Goal: Find specific page/section: Find specific page/section

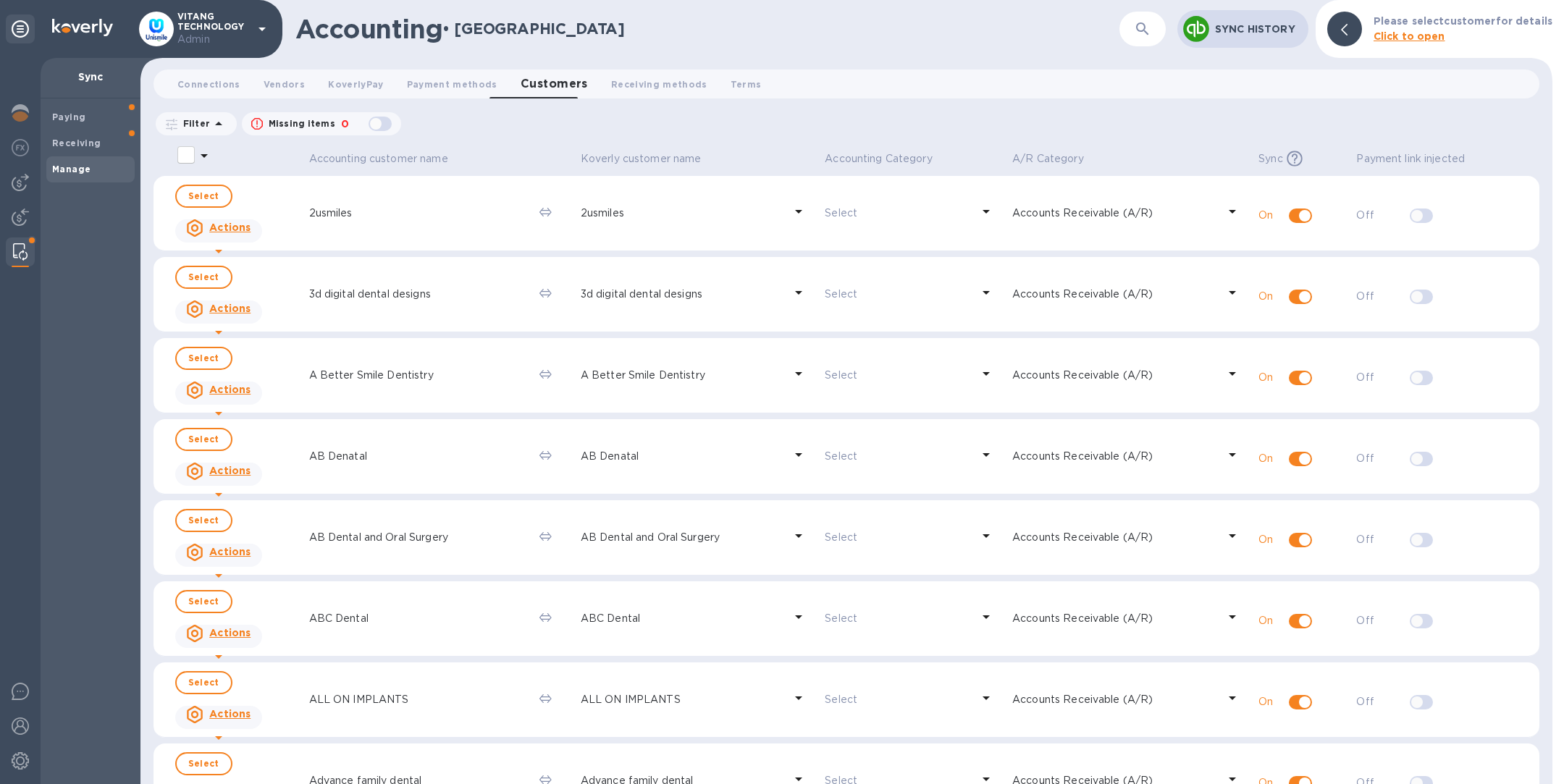
click at [375, 122] on div "button" at bounding box center [379, 124] width 29 height 20
checkbox input "true"
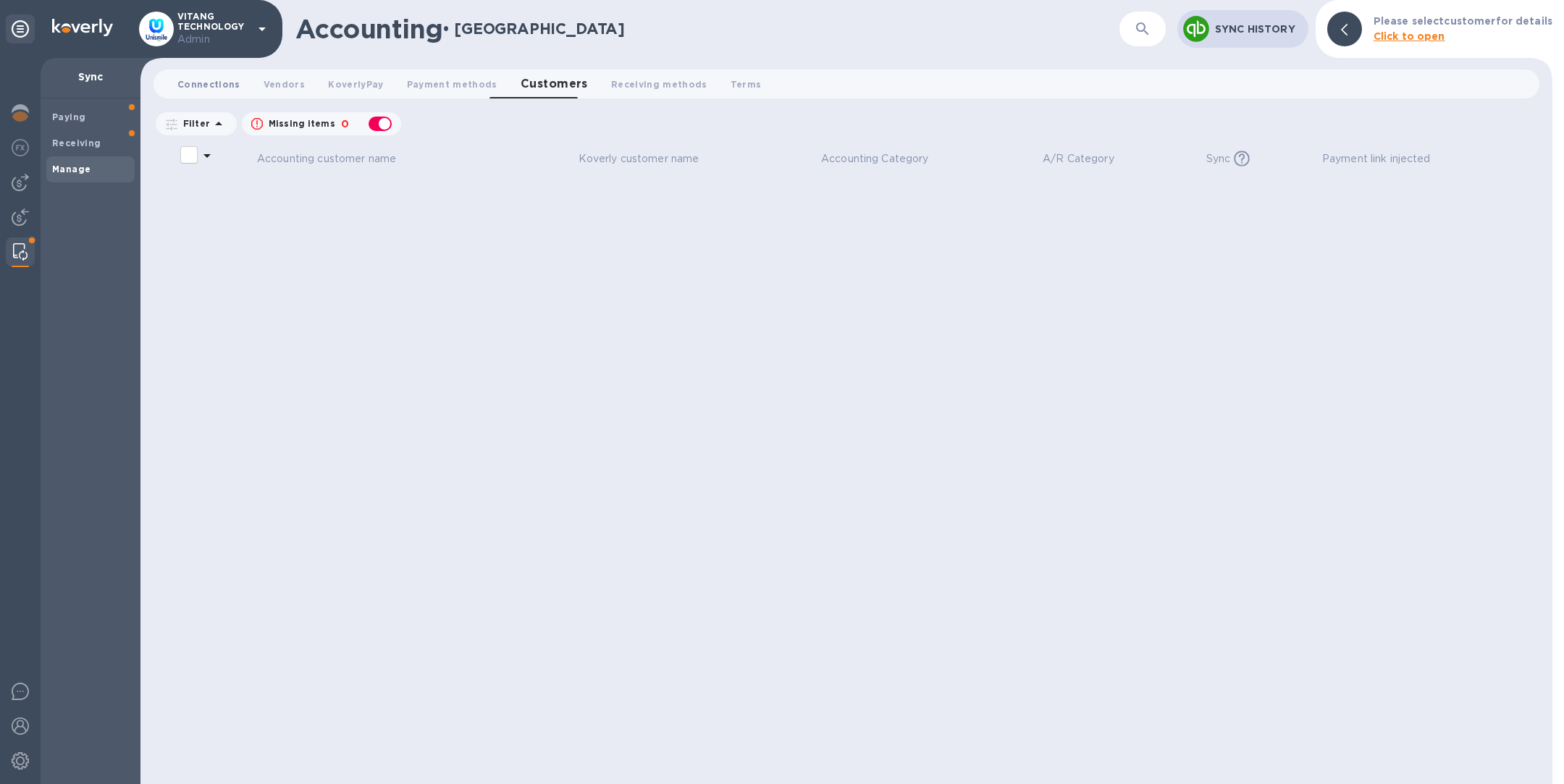
click at [194, 81] on span "Connections 0" at bounding box center [209, 84] width 63 height 15
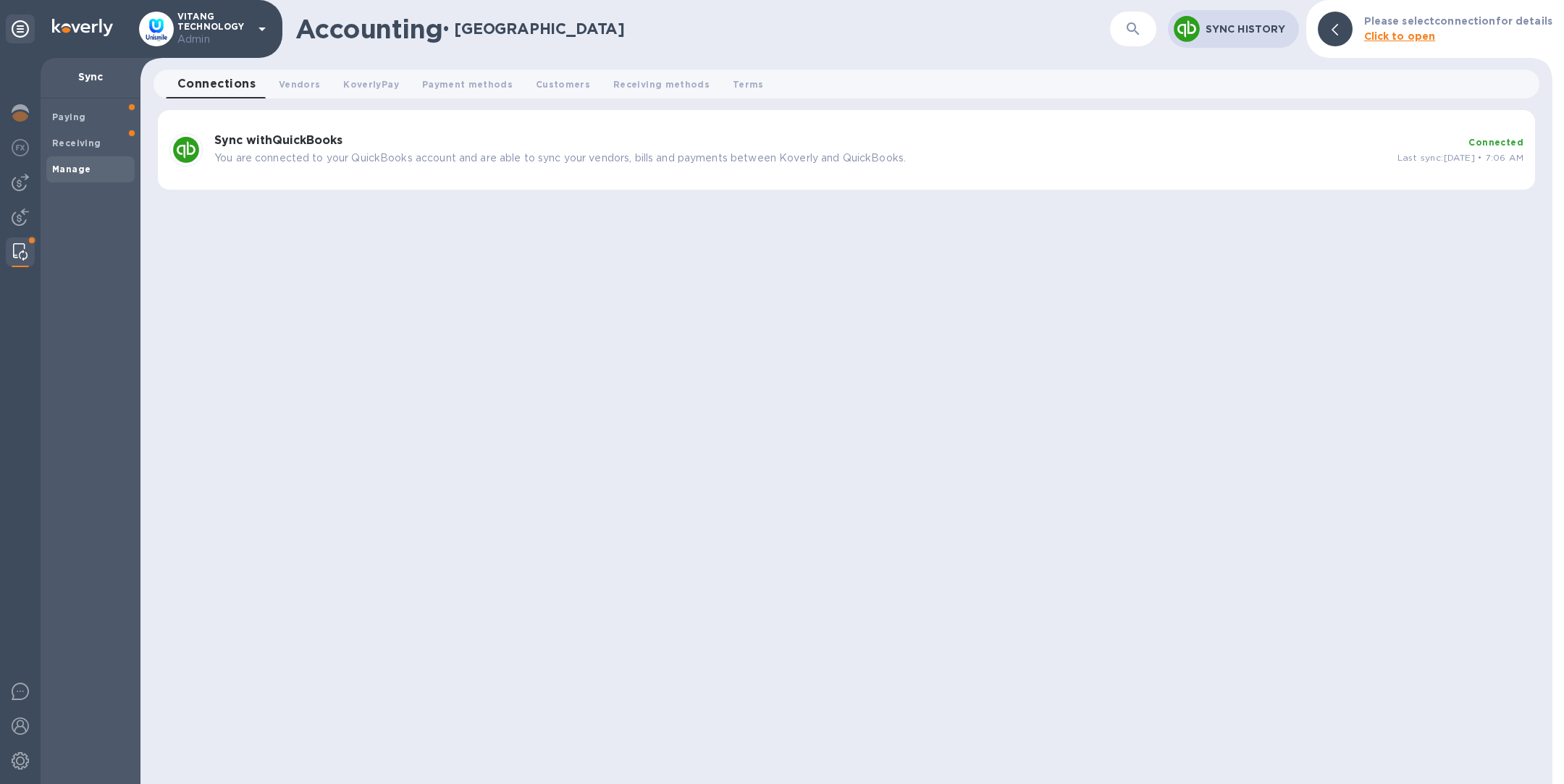
click at [430, 161] on p "You are connected to your QuickBooks account and are able to sync your vendors,…" at bounding box center [800, 158] width 1171 height 15
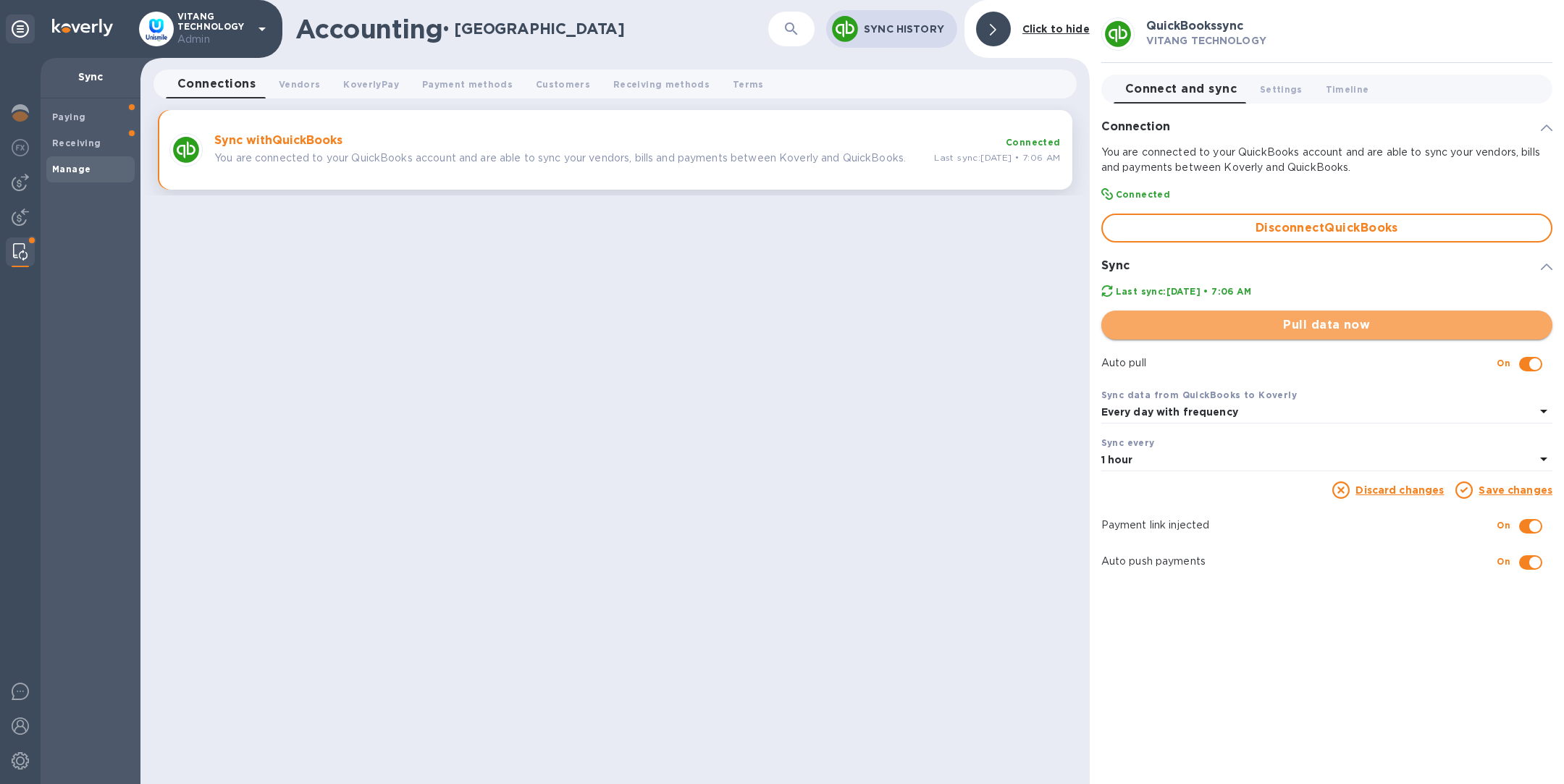
click at [1267, 325] on span "Pull data now" at bounding box center [1328, 325] width 428 height 17
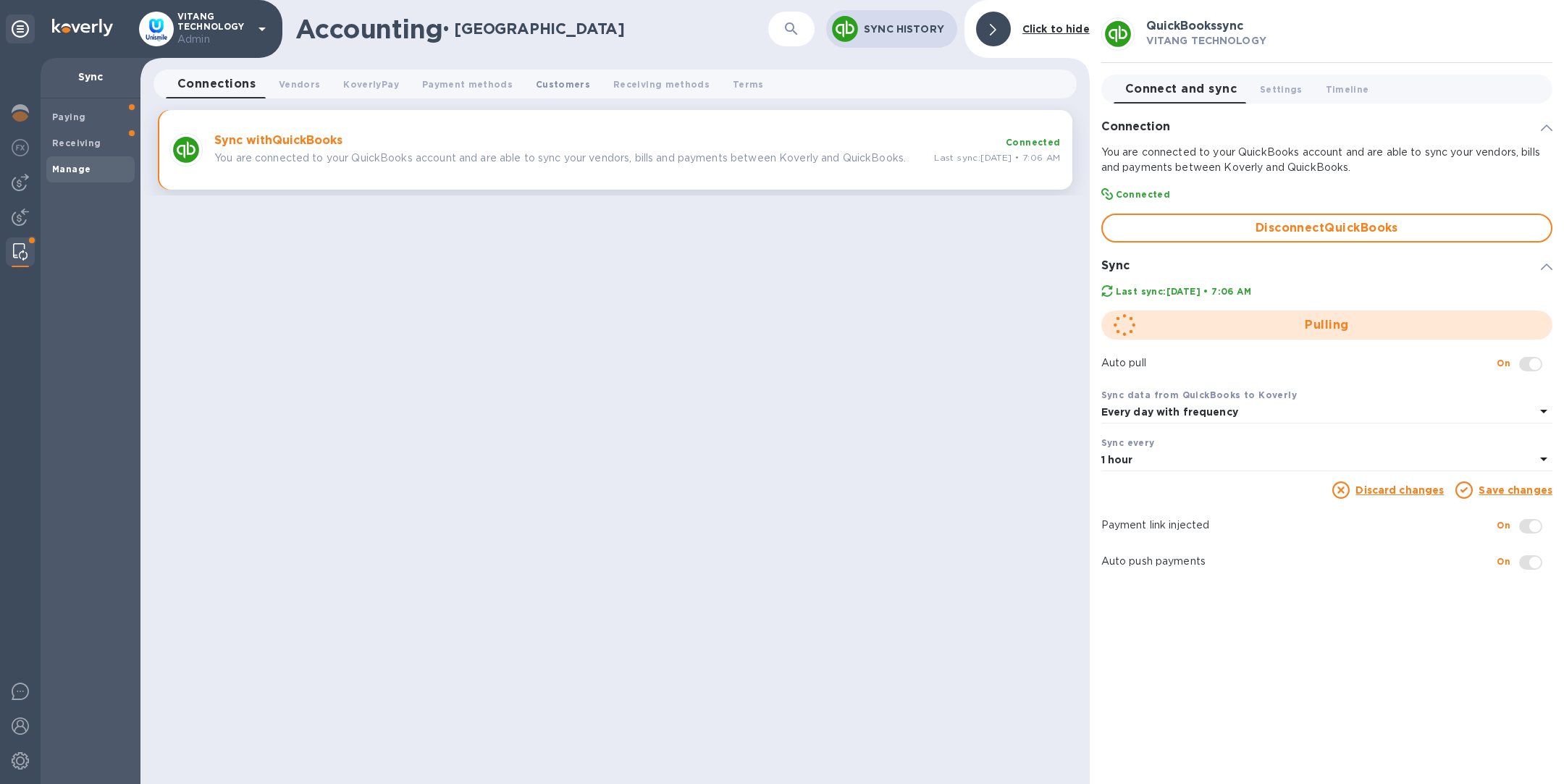
click at [538, 80] on span "Customers 0" at bounding box center [563, 84] width 54 height 15
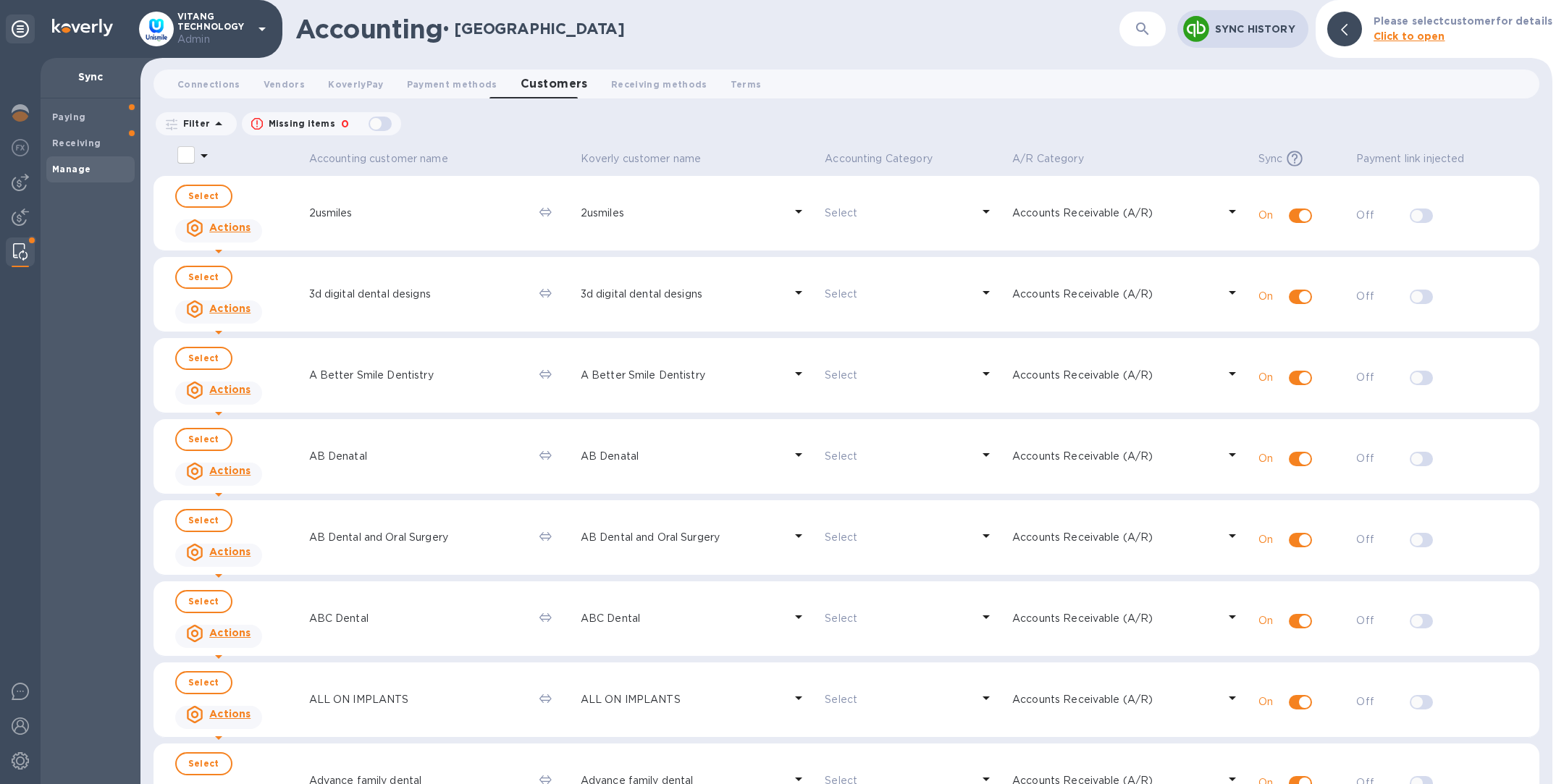
click at [386, 123] on div "button" at bounding box center [379, 124] width 29 height 20
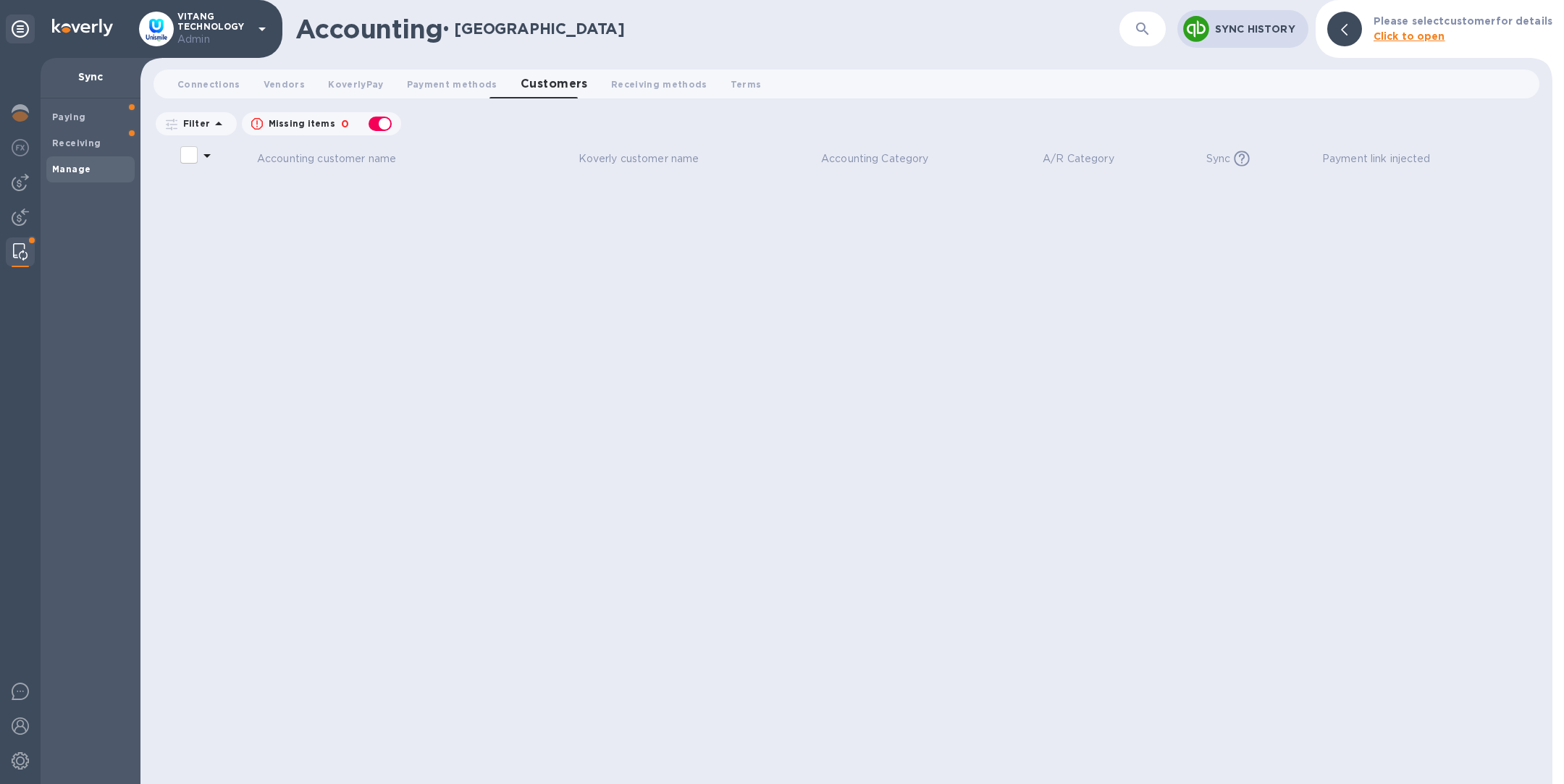
click at [386, 123] on div "button" at bounding box center [379, 124] width 29 height 20
checkbox input "false"
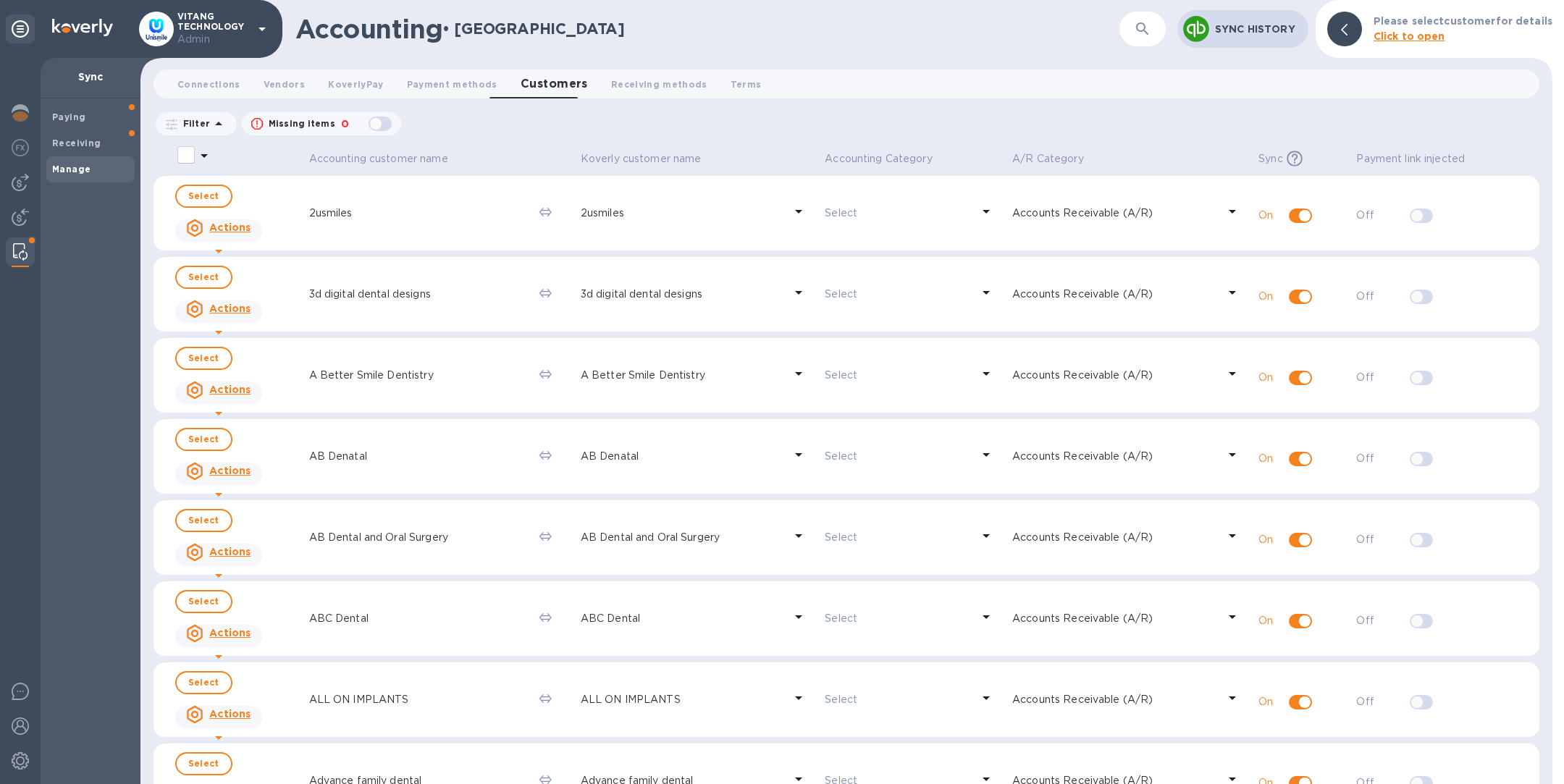
click at [1148, 33] on icon "button" at bounding box center [1143, 29] width 17 height 17
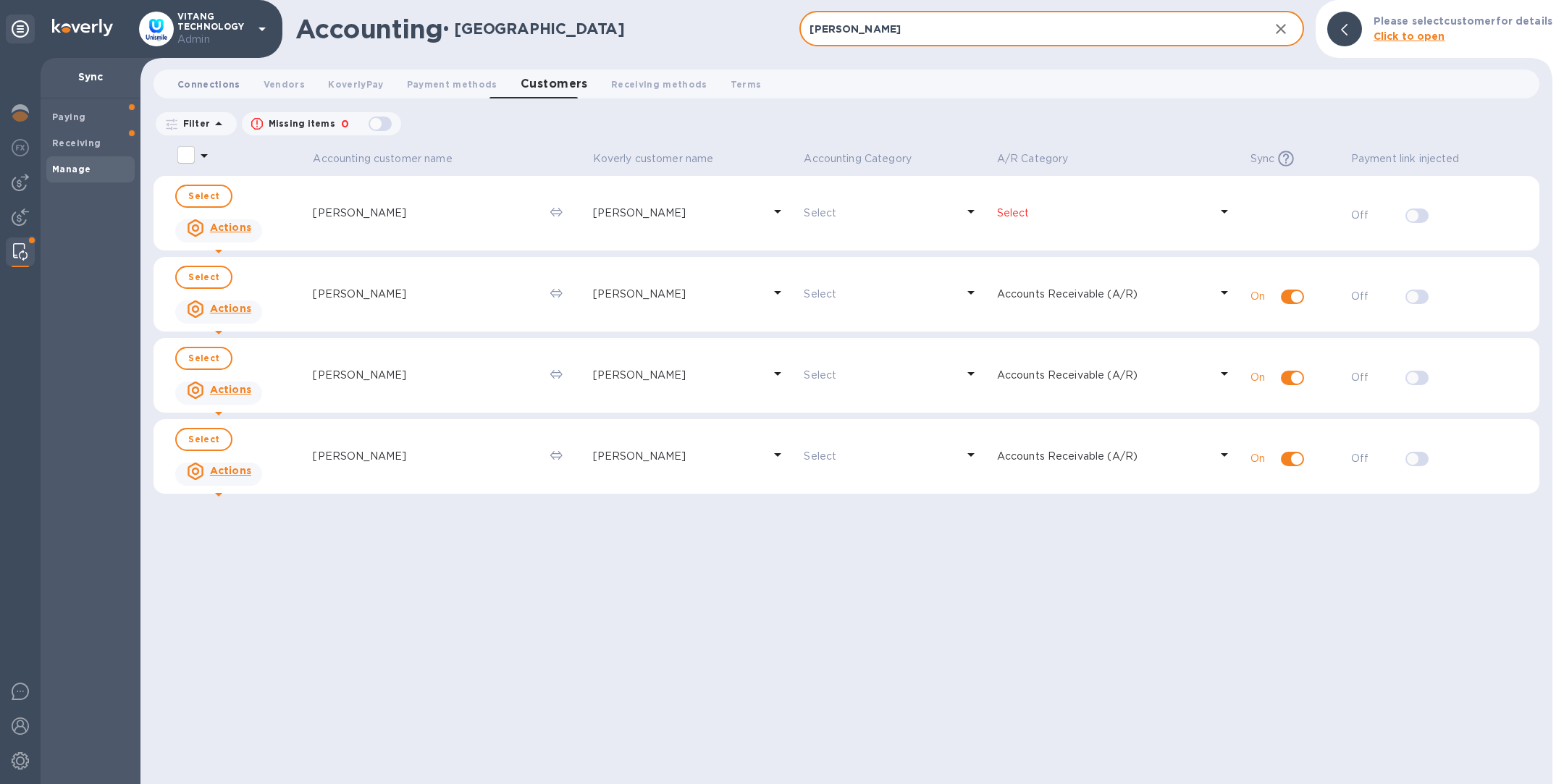
type input "ann"
click at [209, 84] on span "Connections 0" at bounding box center [209, 84] width 63 height 15
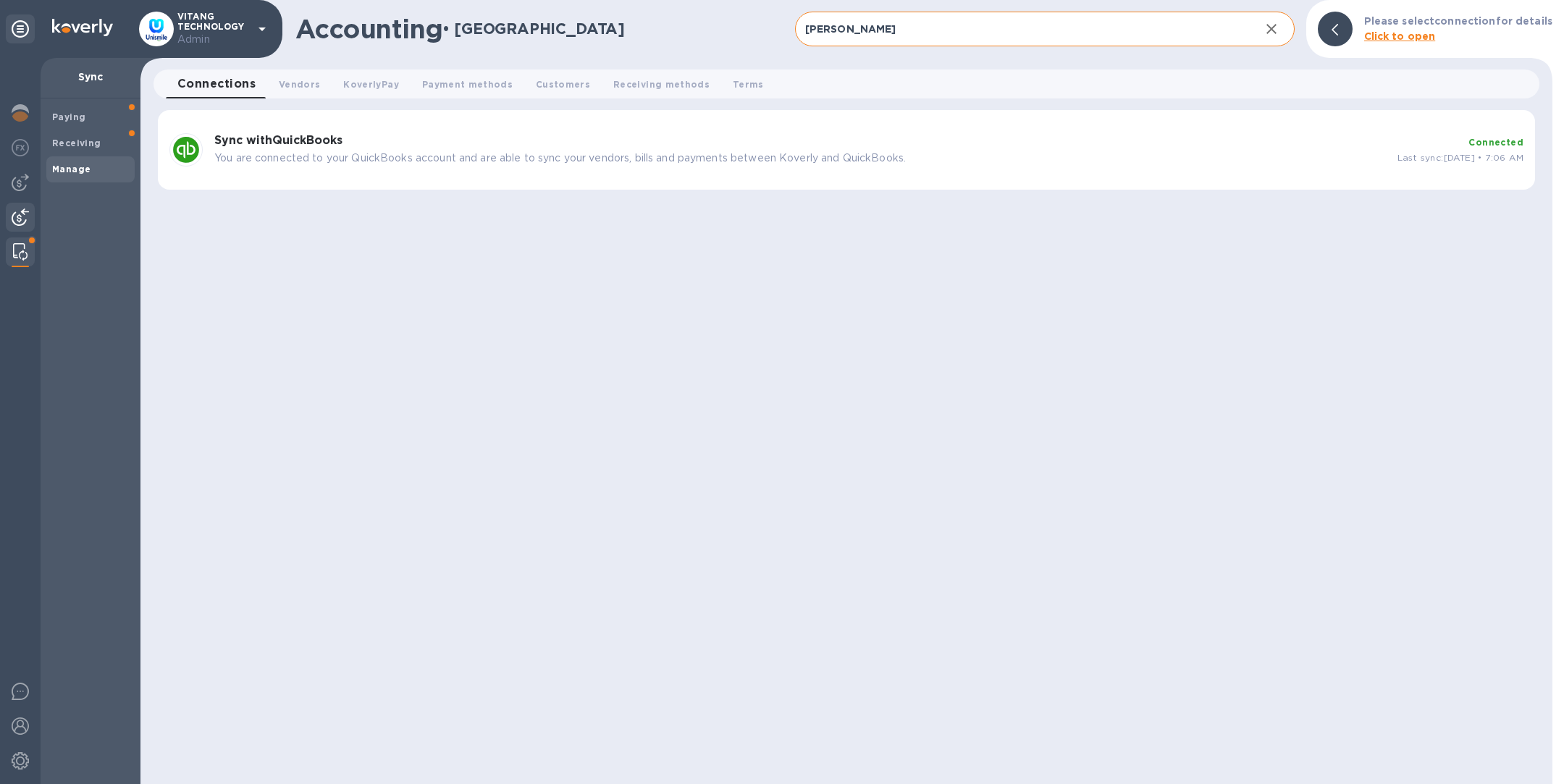
click at [14, 219] on img at bounding box center [20, 217] width 17 height 17
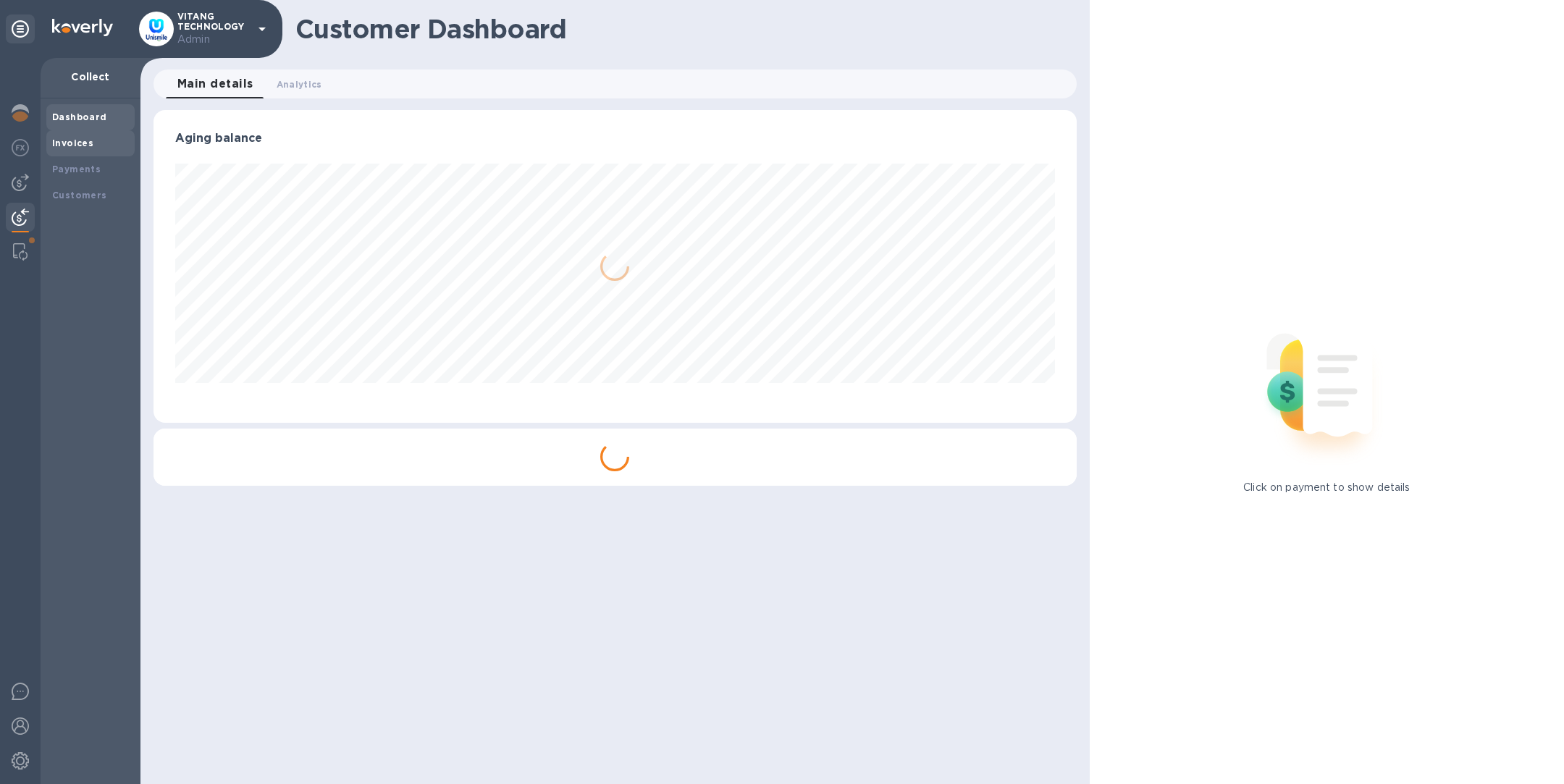
scroll to position [723624, 723313]
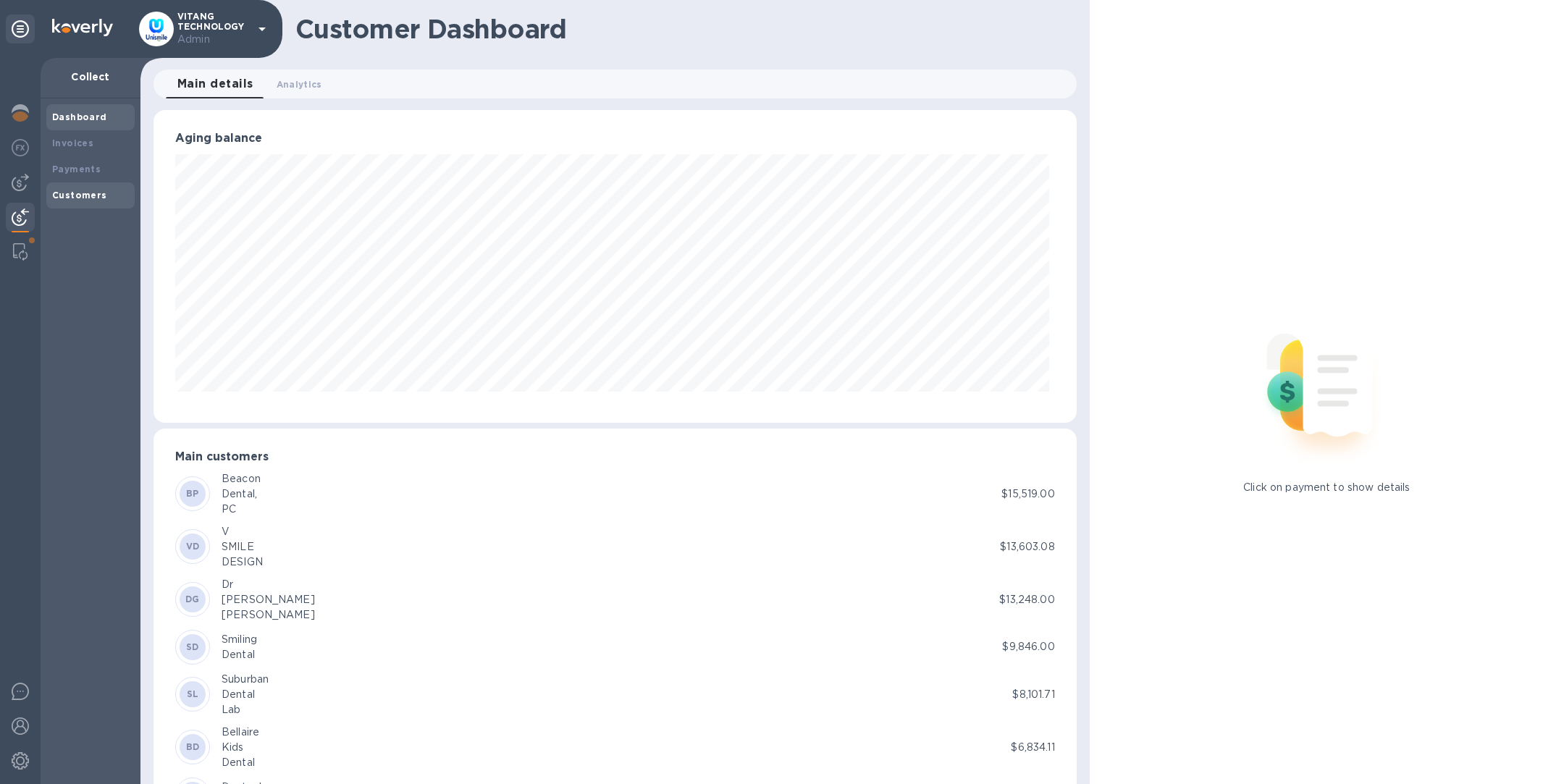
click at [83, 190] on b "Customers" at bounding box center [79, 195] width 55 height 11
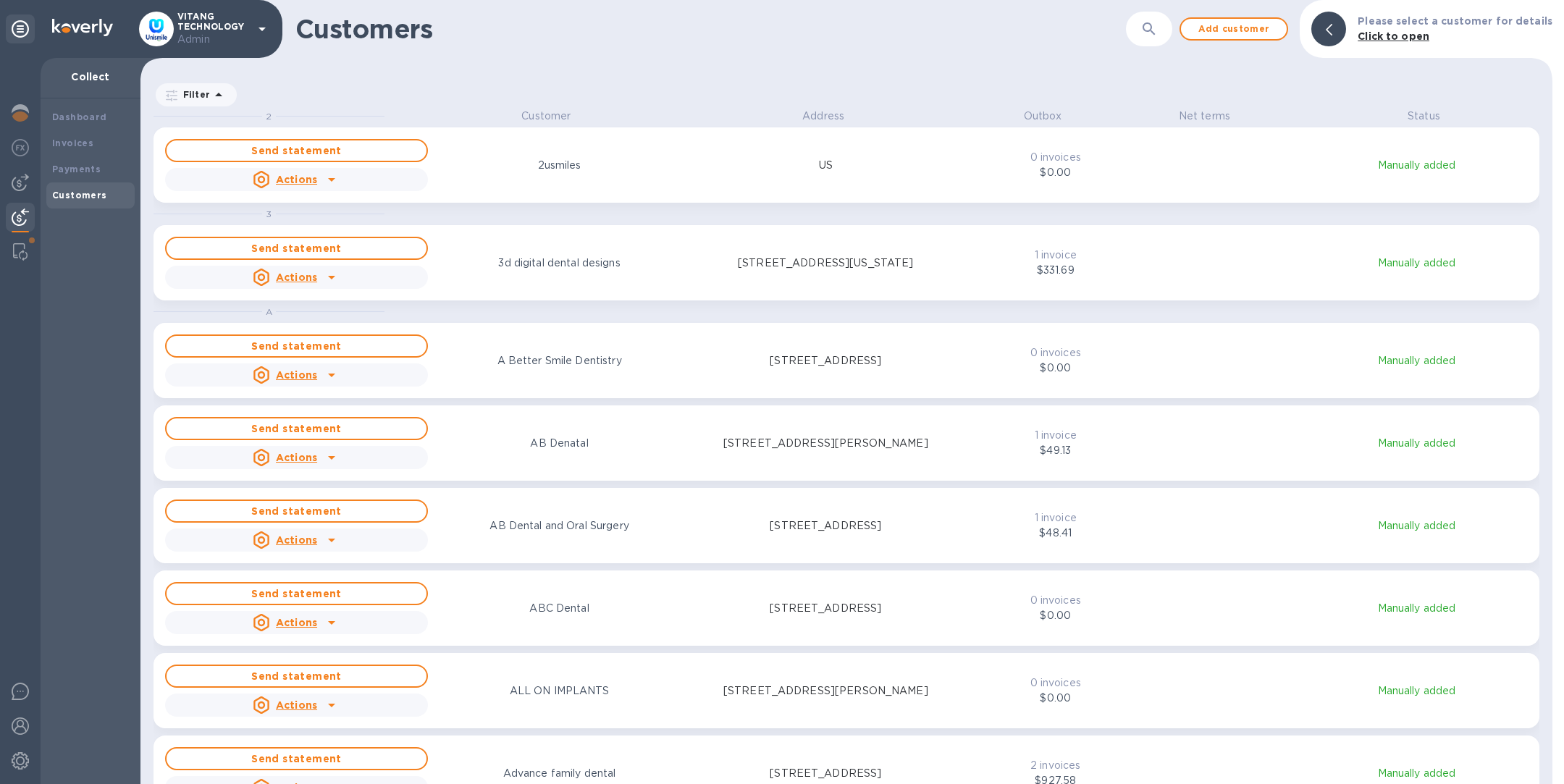
scroll to position [658, 1406]
click at [1148, 30] on button "button" at bounding box center [1149, 29] width 35 height 35
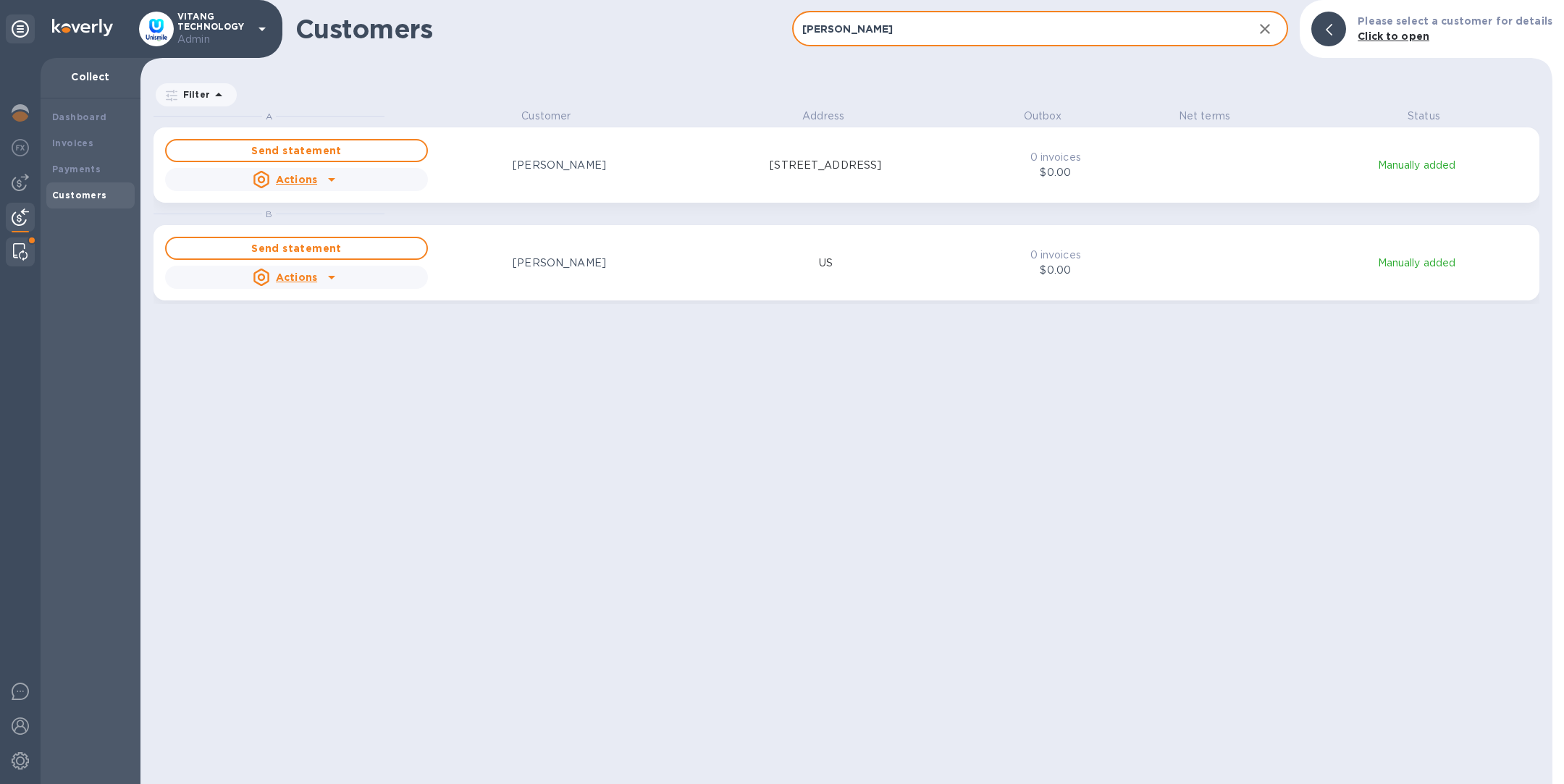
type input "anna"
click at [17, 250] on img at bounding box center [20, 252] width 15 height 17
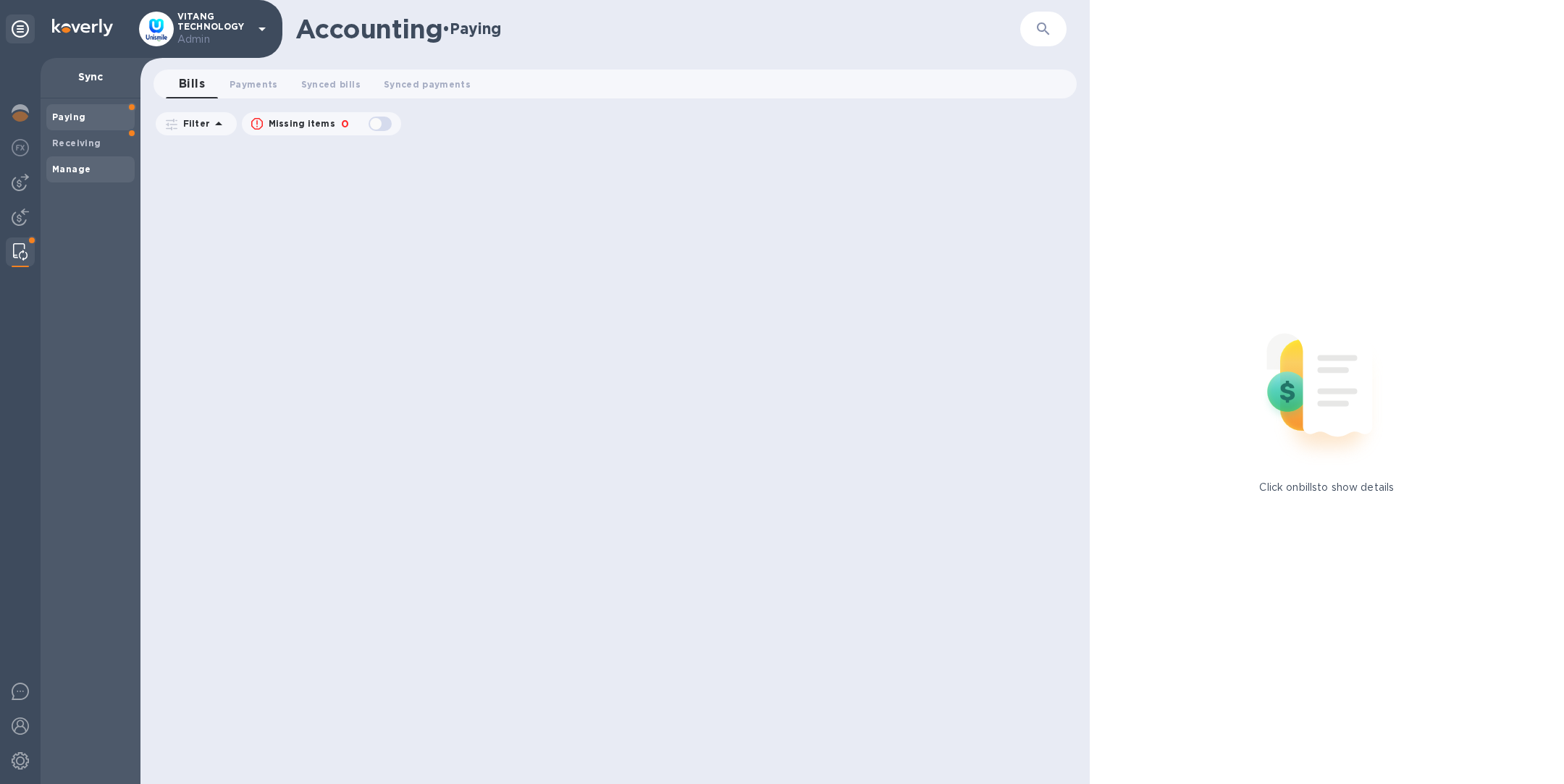
click at [70, 166] on b "Manage" at bounding box center [71, 169] width 39 height 11
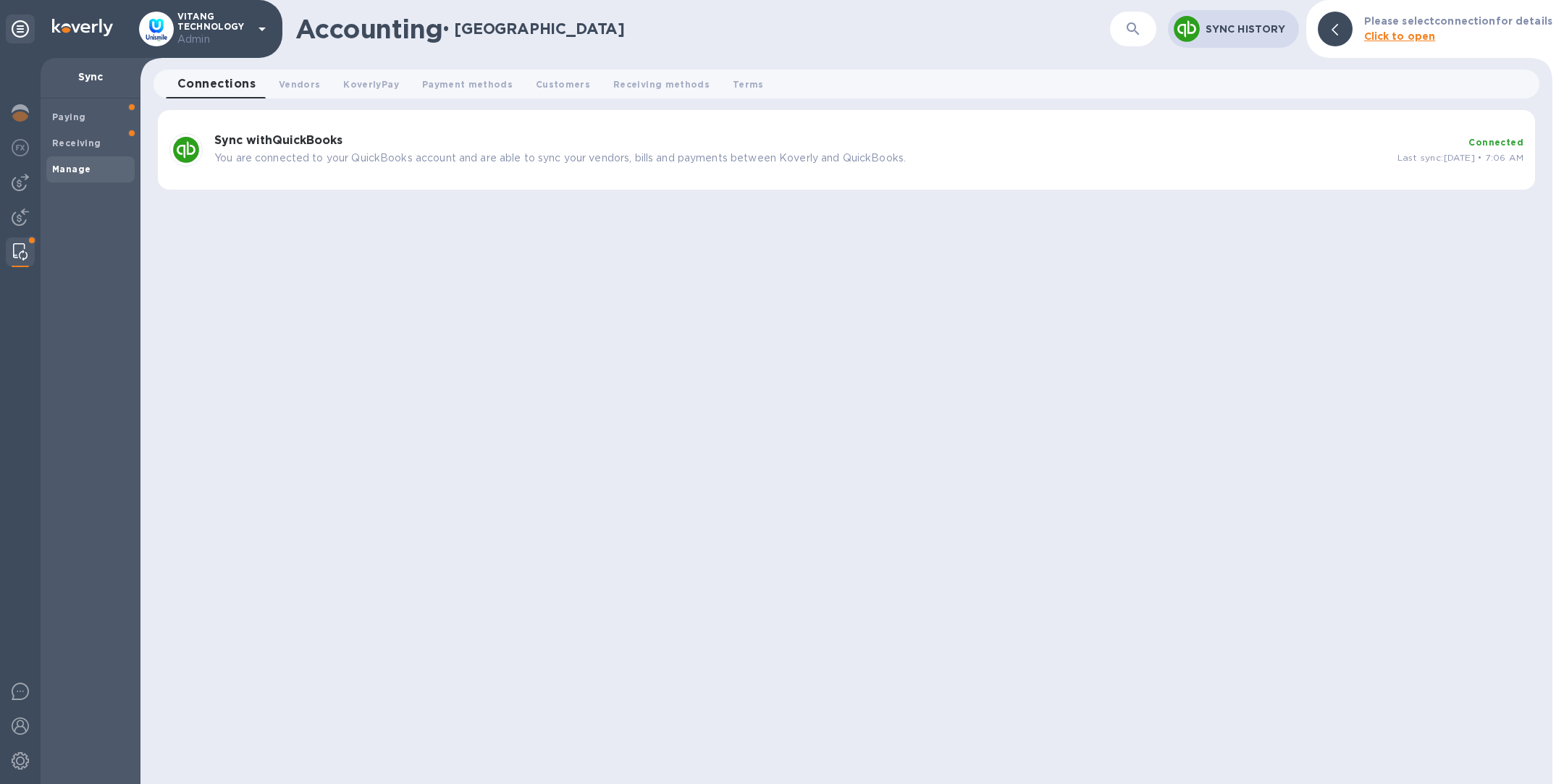
click at [576, 171] on div "Sync with QuickBooks You are connected to your QuickBooks account and are able …" at bounding box center [846, 149] width 1378 height 80
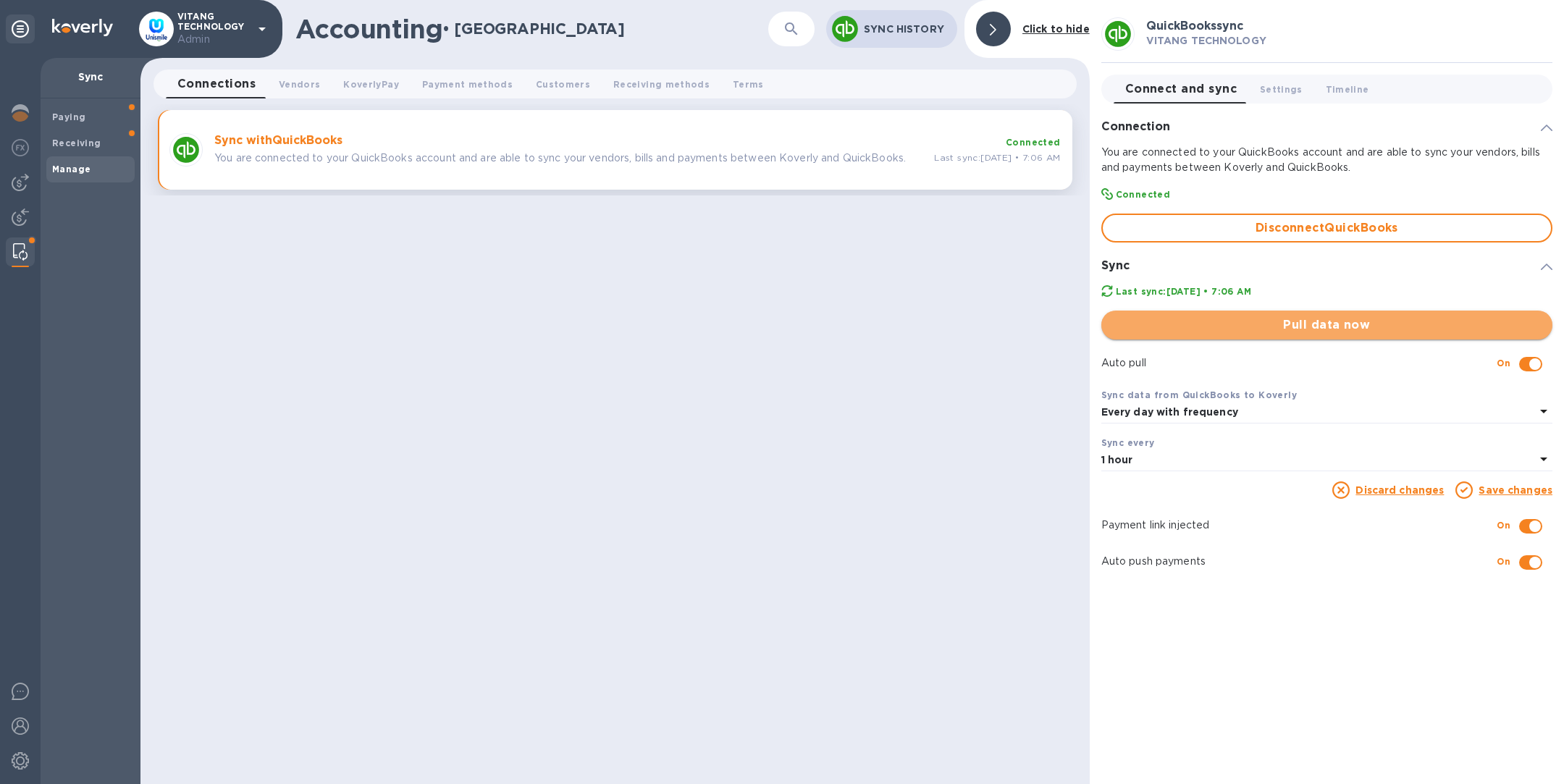
click at [1280, 320] on span "Pull data now" at bounding box center [1328, 325] width 428 height 17
click at [19, 226] on div at bounding box center [19, 218] width 29 height 32
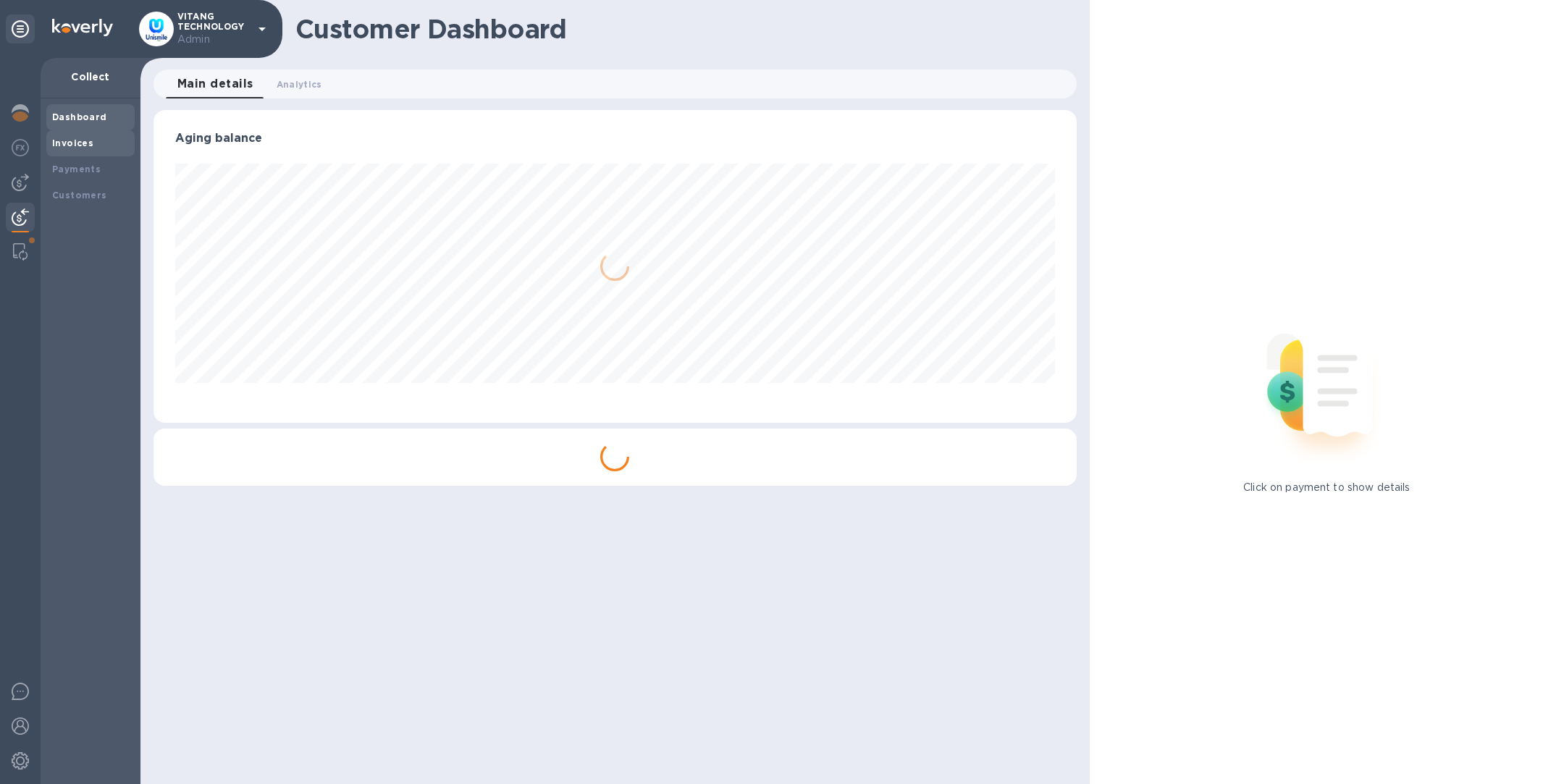
scroll to position [723624, 723313]
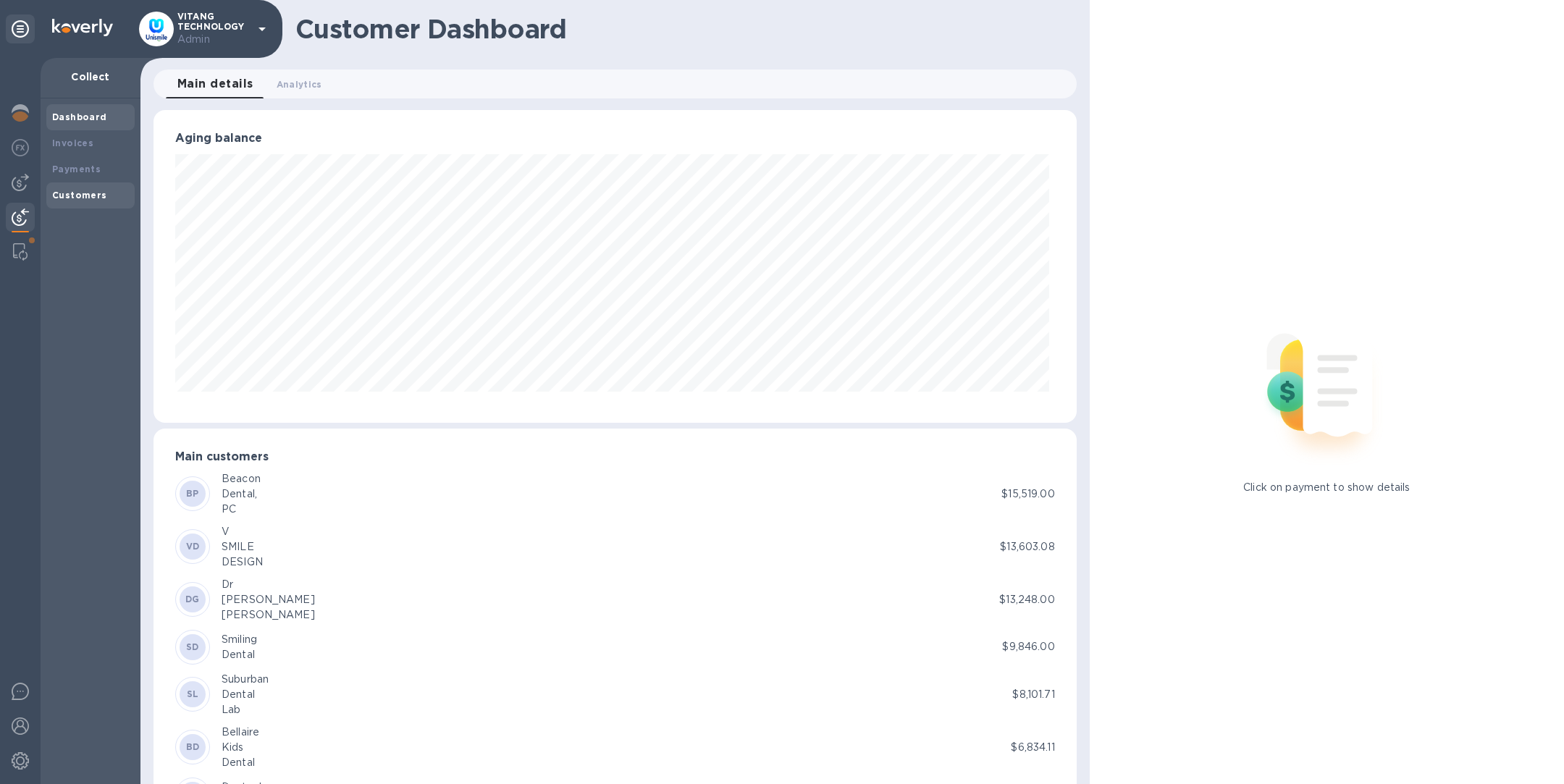
click at [86, 192] on b "Customers" at bounding box center [79, 195] width 55 height 11
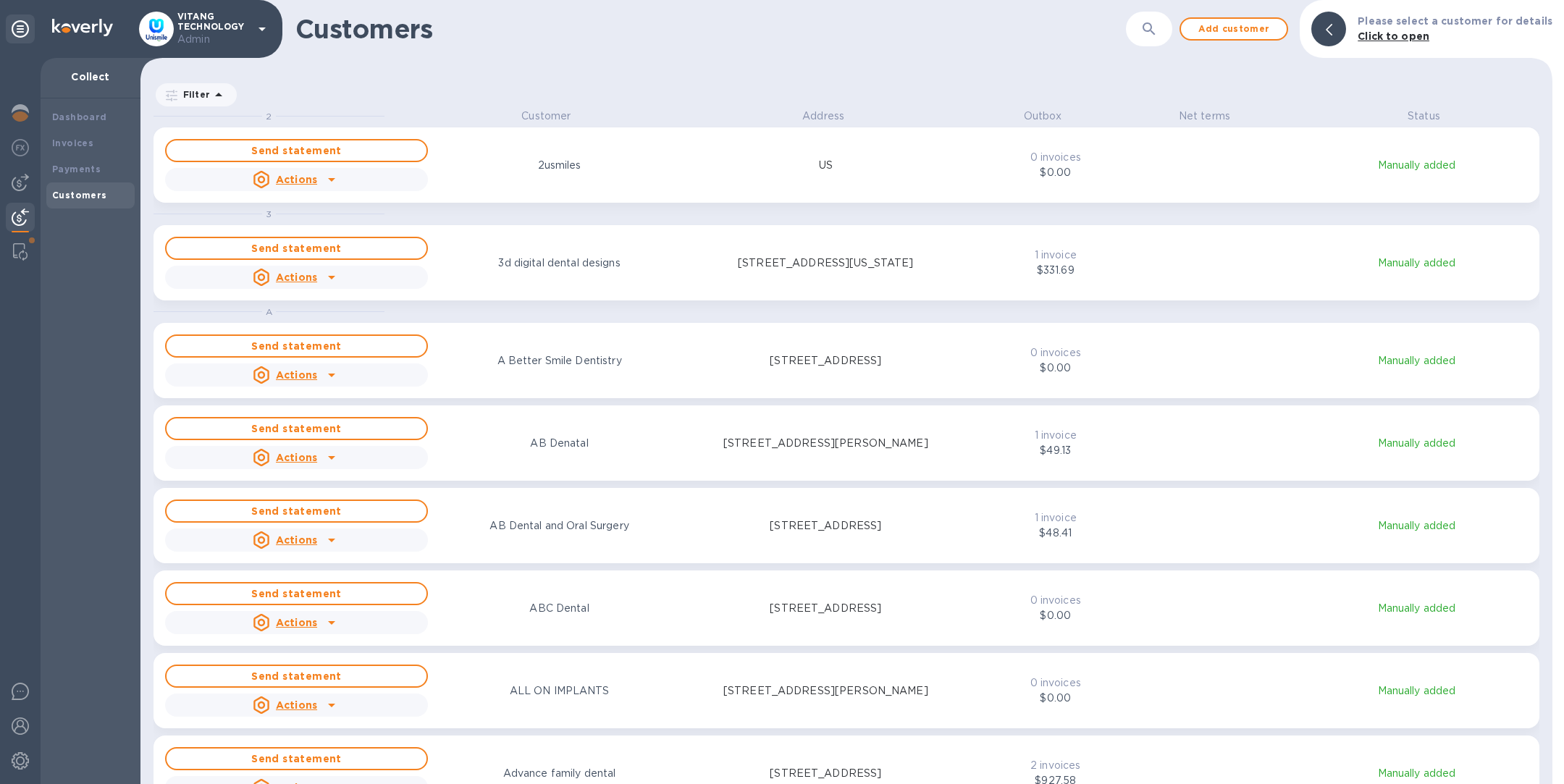
scroll to position [658, 1406]
click at [1158, 27] on icon "button" at bounding box center [1149, 29] width 17 height 17
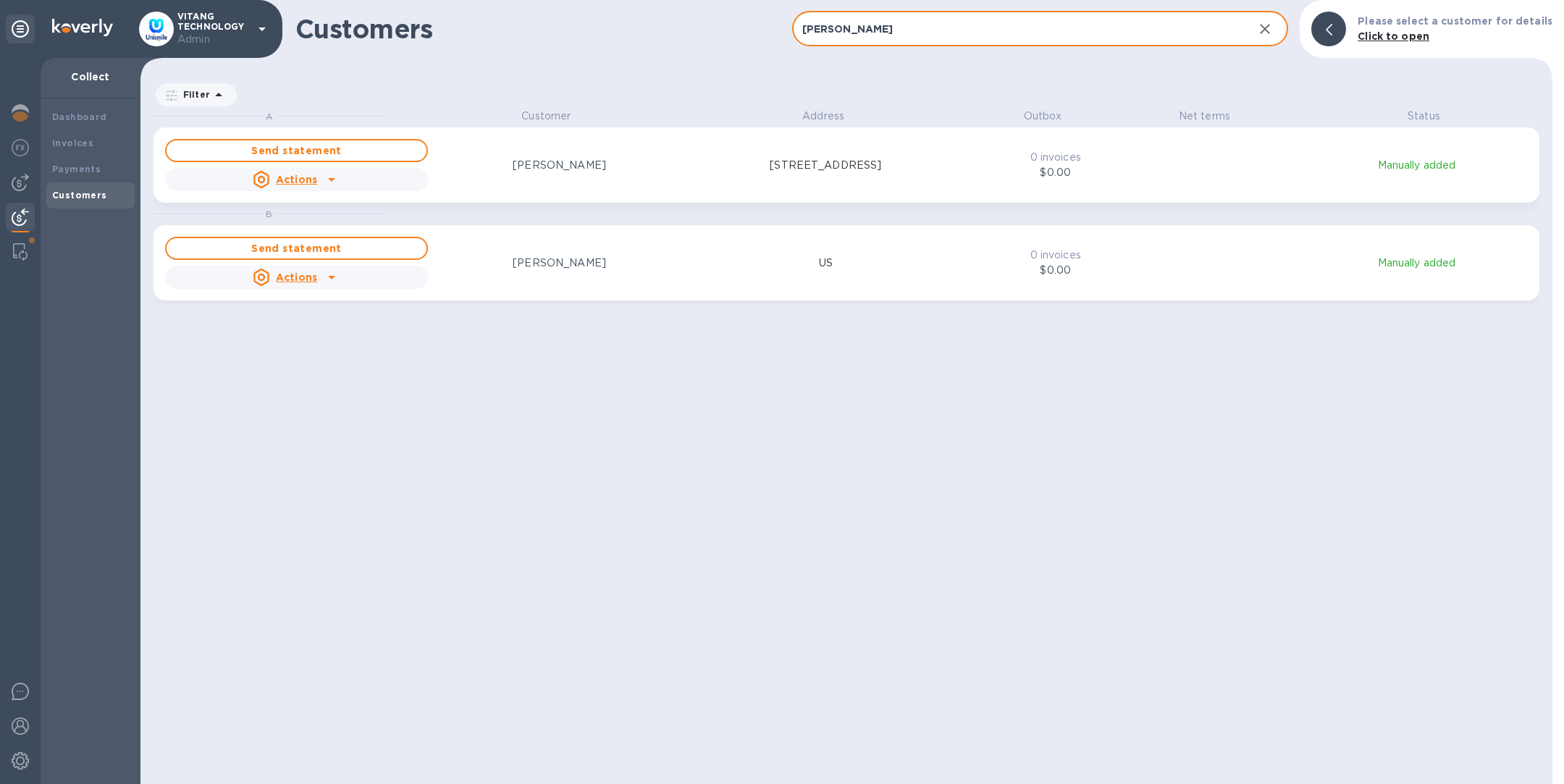
type input "anna"
click at [882, 173] on p "60 Thoreau Street, Suite 173, Concord, MA 01742 US" at bounding box center [825, 165] width 111 height 15
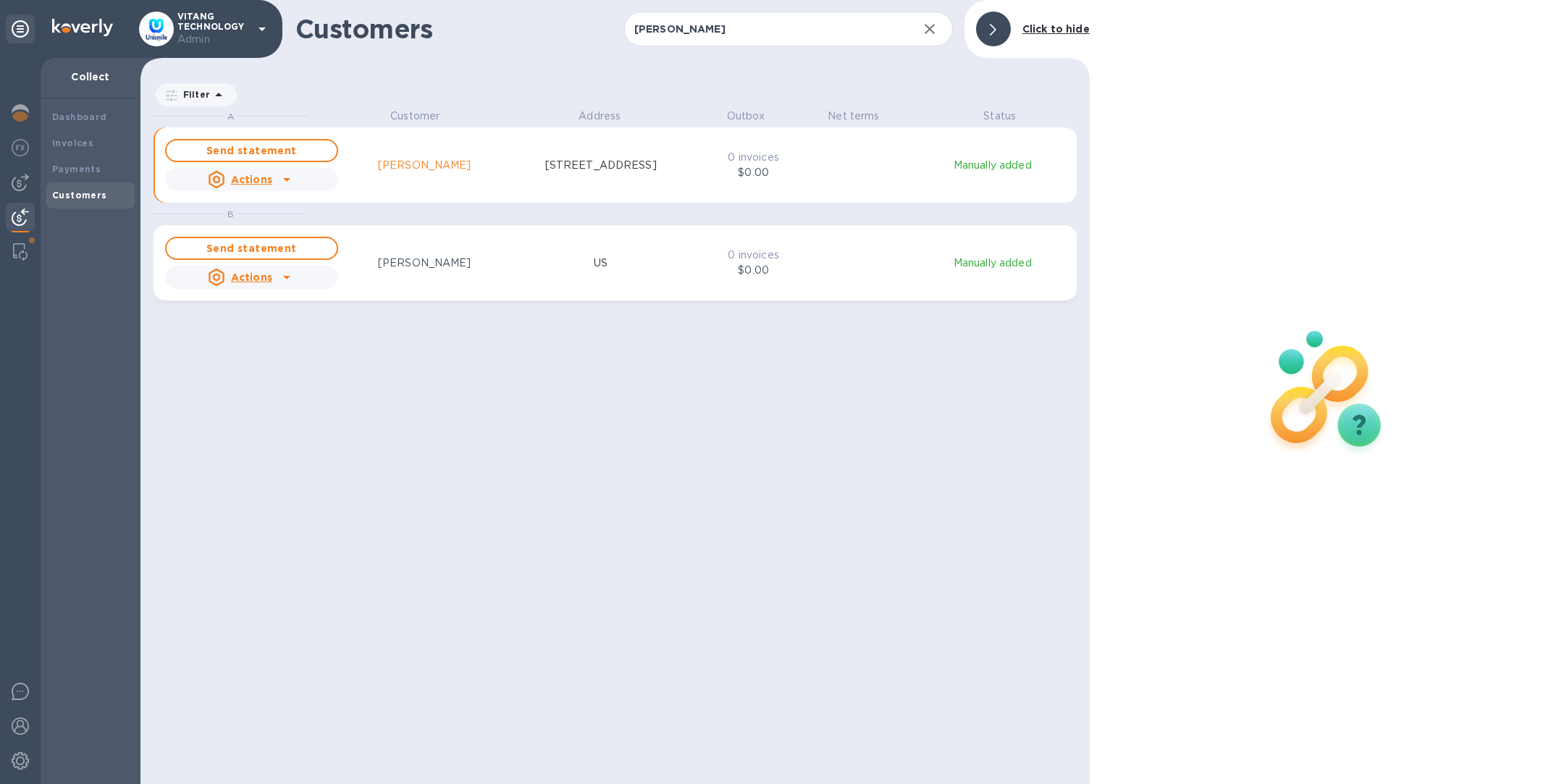
scroll to position [17, 5]
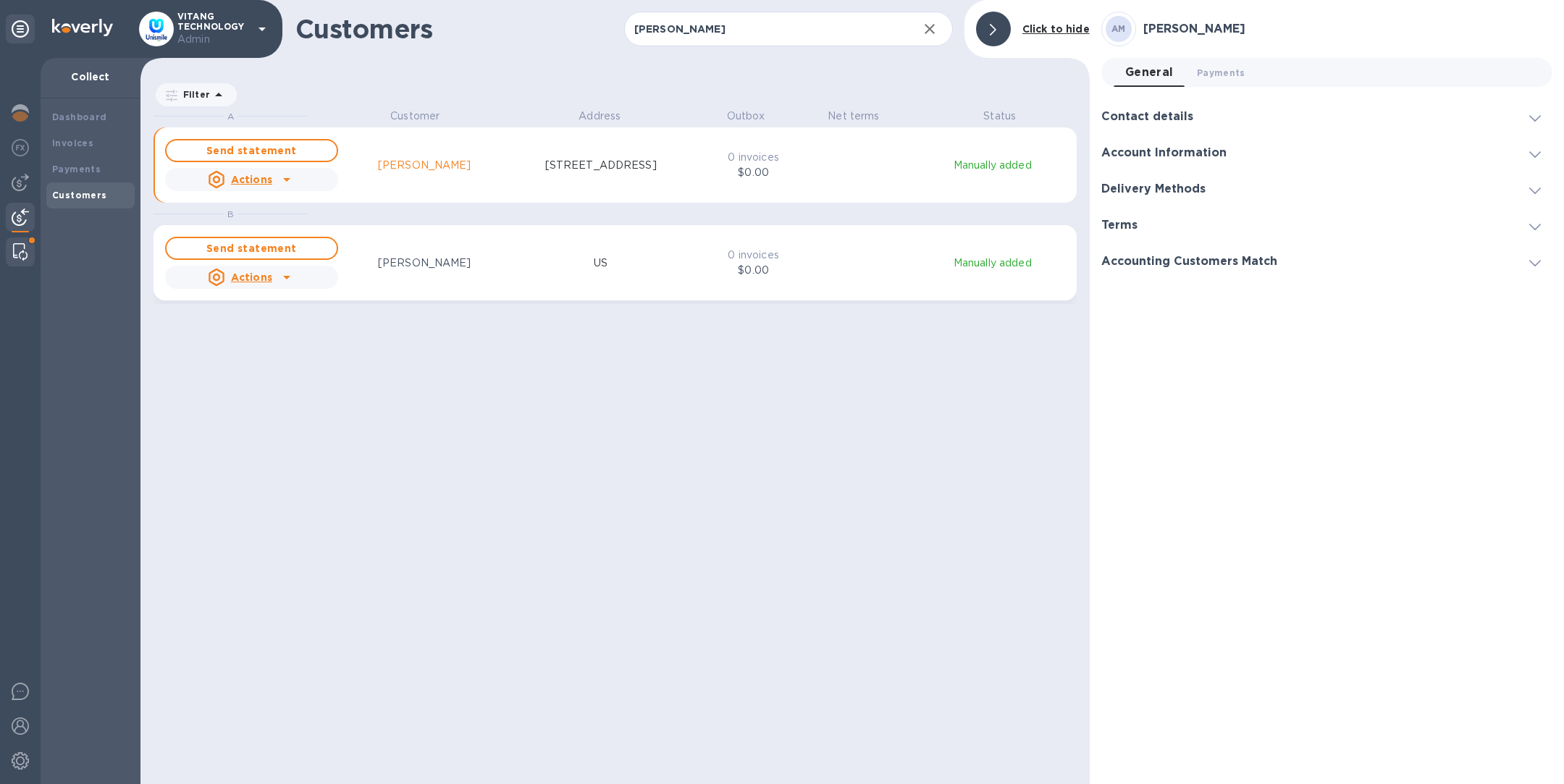
click at [16, 254] on img at bounding box center [20, 252] width 15 height 17
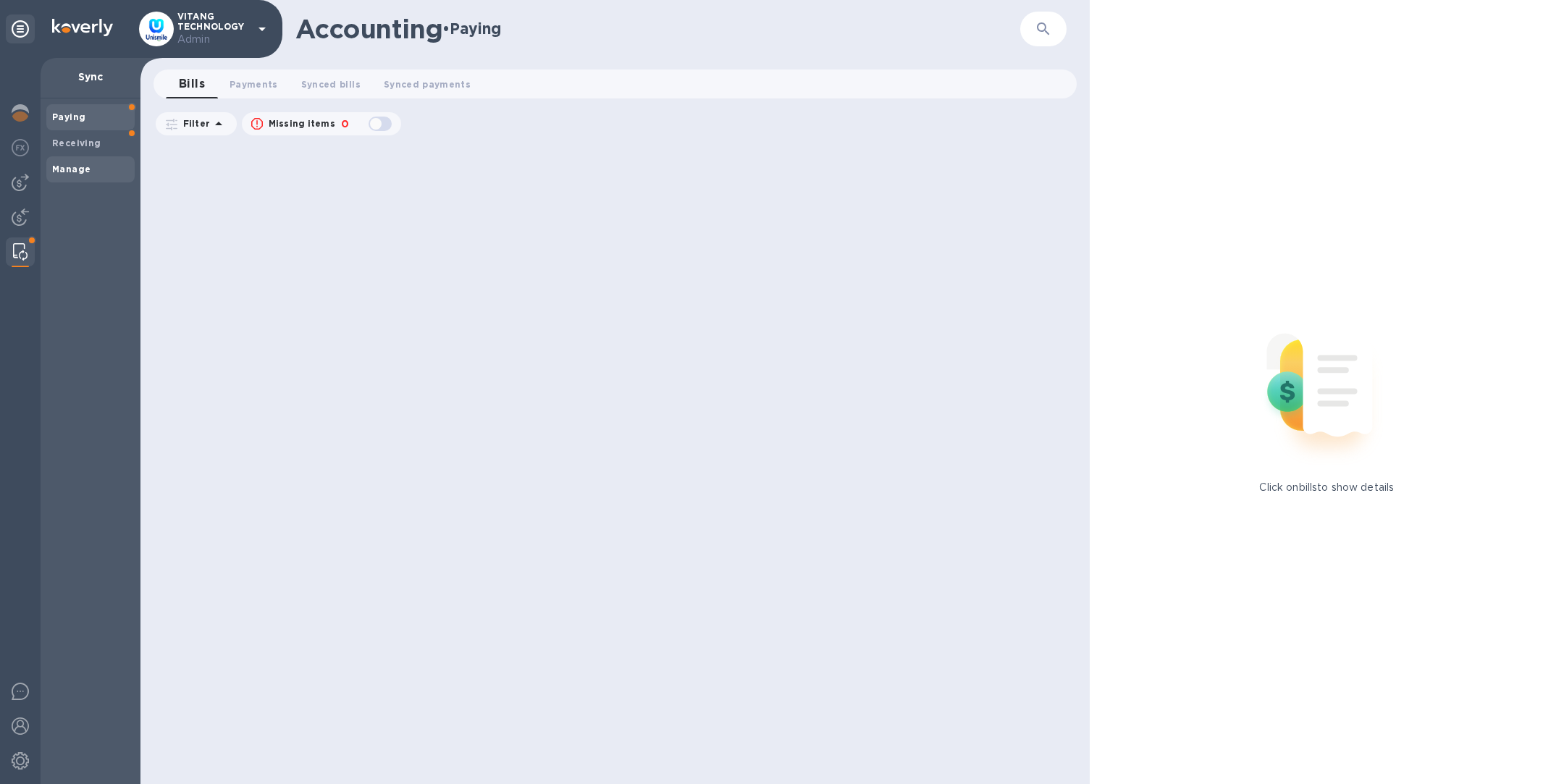
click at [97, 166] on span "Manage" at bounding box center [90, 169] width 76 height 15
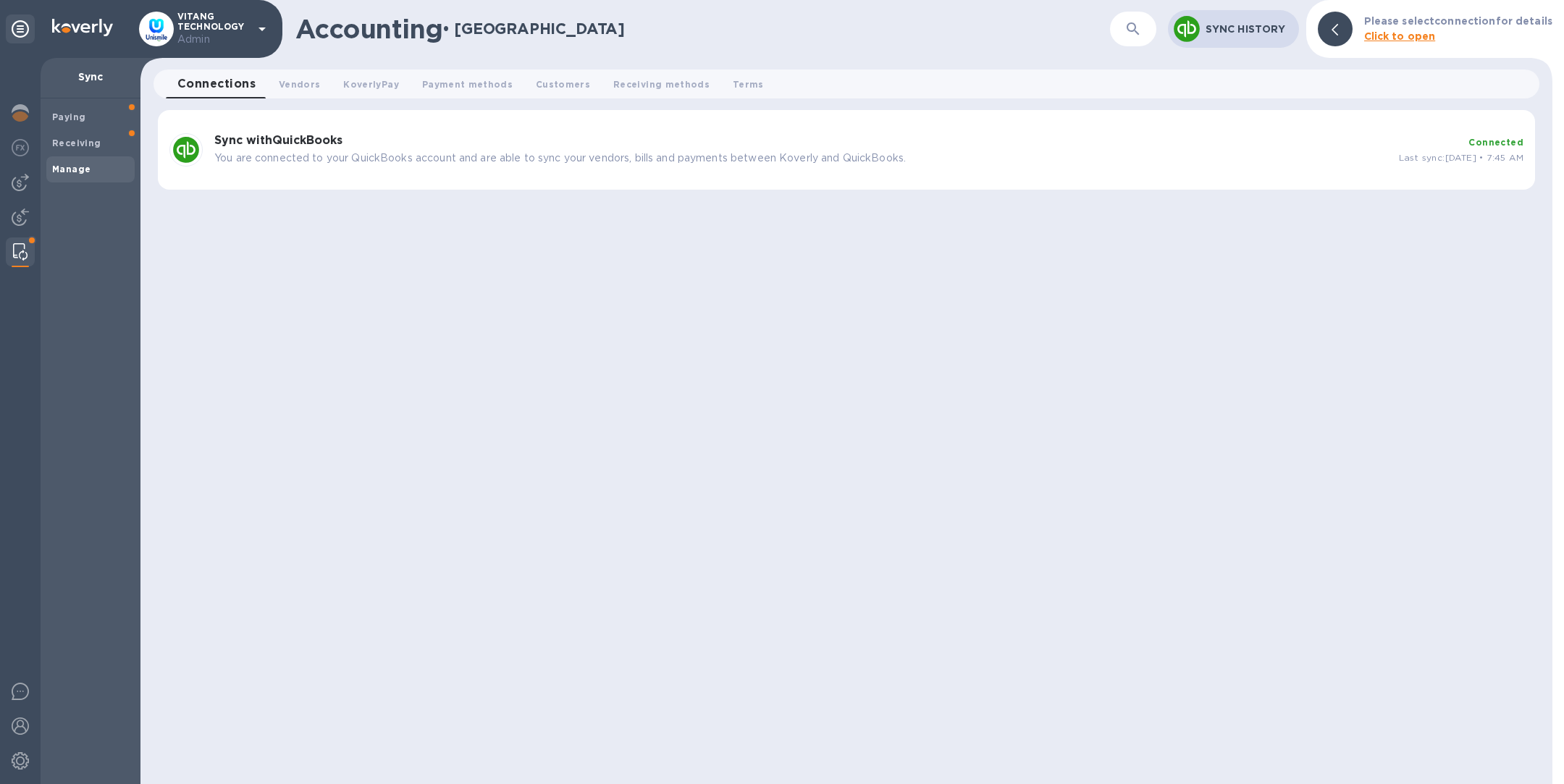
click at [559, 144] on h3 "Sync with QuickBooks" at bounding box center [801, 141] width 1173 height 14
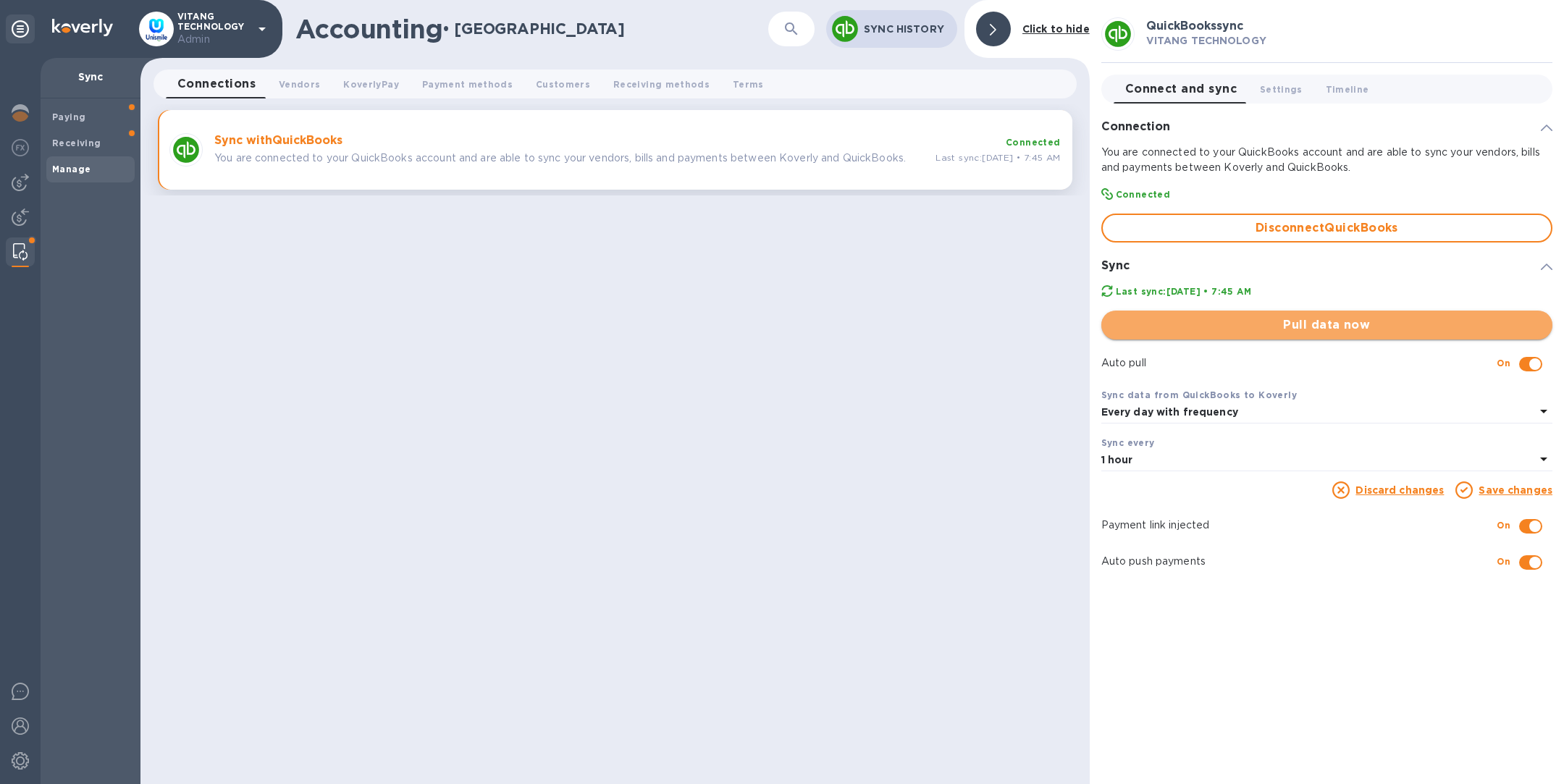
click at [1332, 330] on span "Pull data now" at bounding box center [1328, 325] width 428 height 17
click at [21, 213] on img at bounding box center [20, 217] width 17 height 17
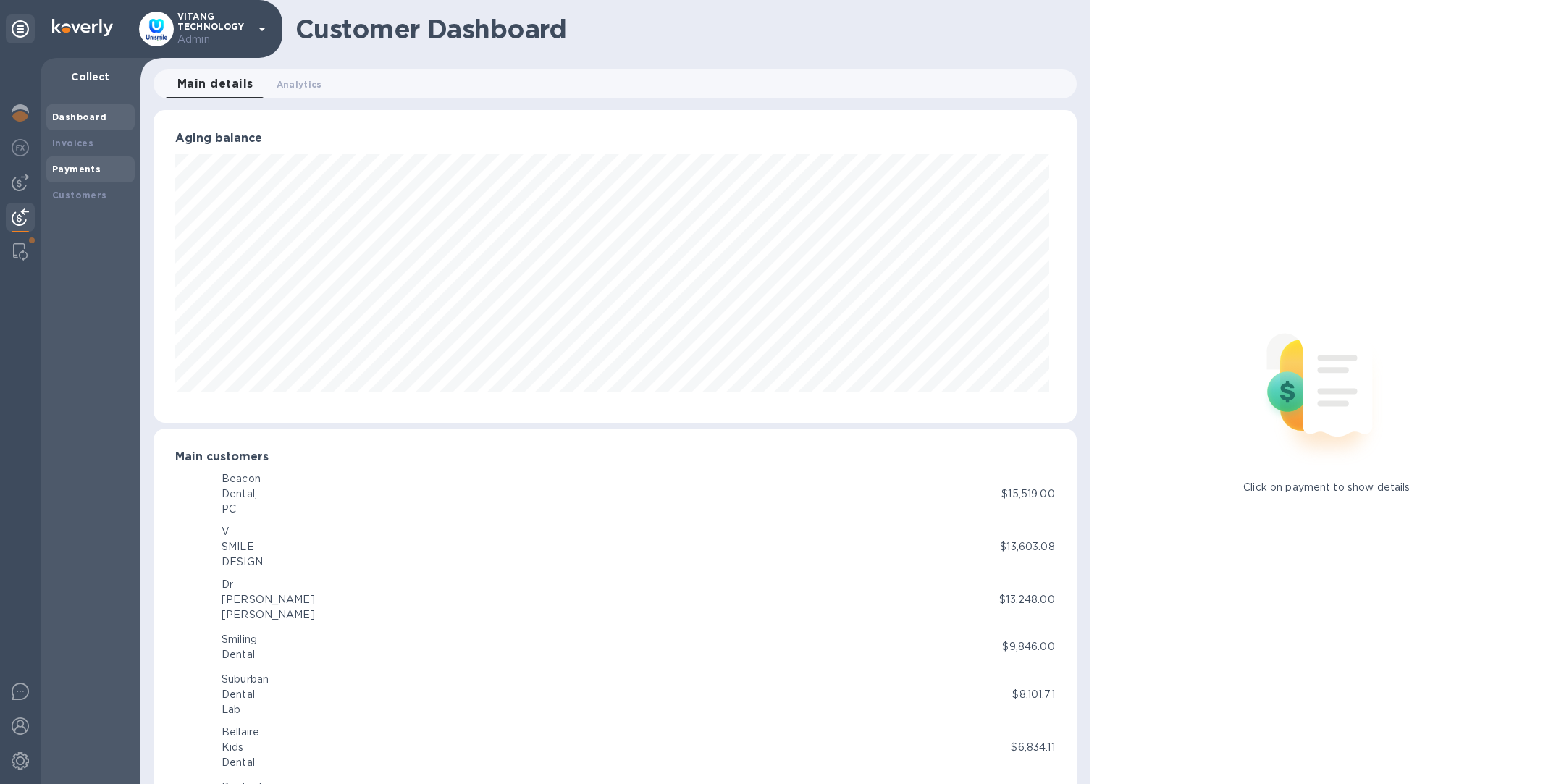
scroll to position [723624, 723313]
click at [84, 195] on b "Customers" at bounding box center [79, 195] width 55 height 11
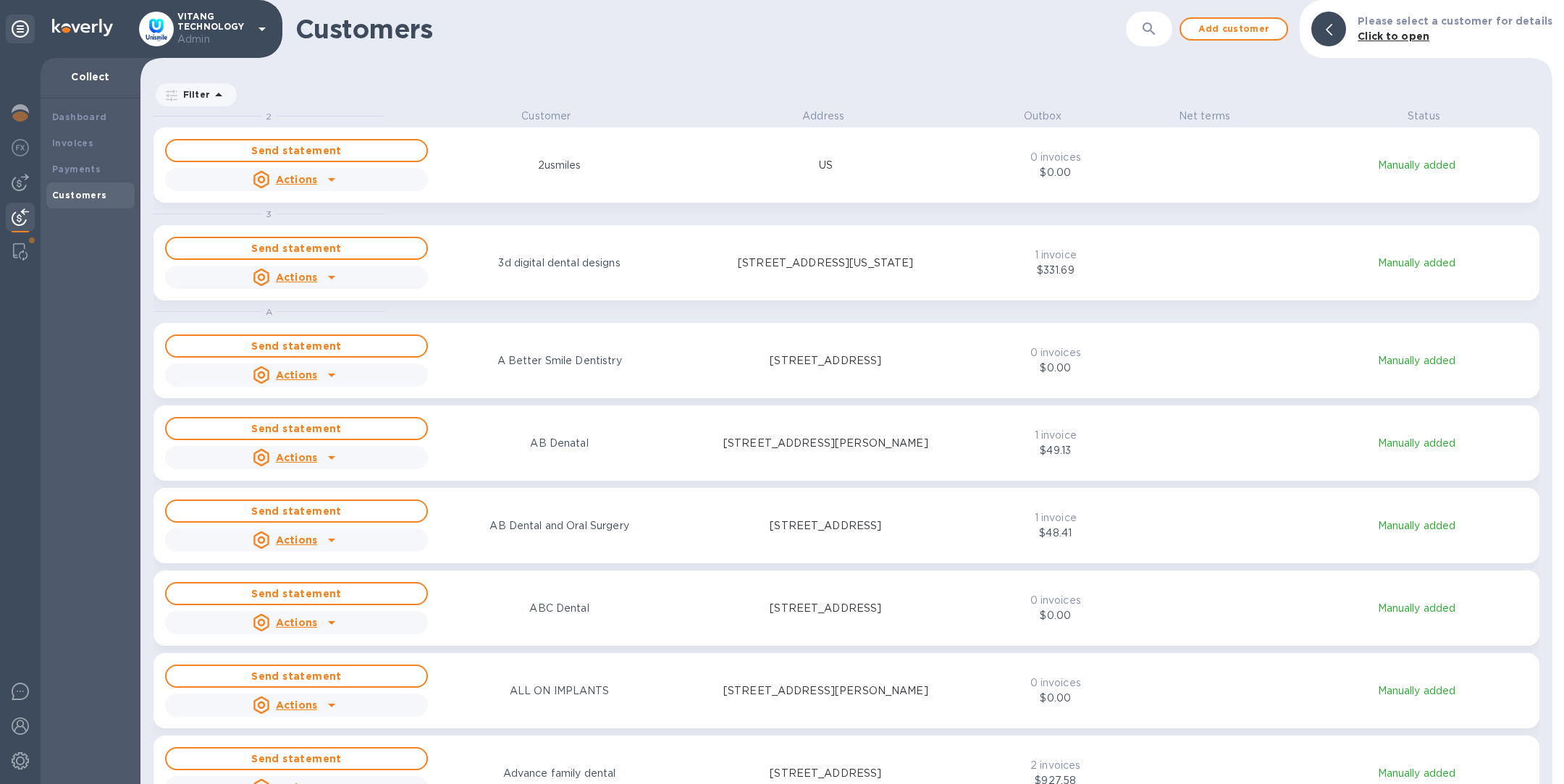
scroll to position [658, 1406]
click at [1158, 34] on icon "button" at bounding box center [1149, 29] width 17 height 17
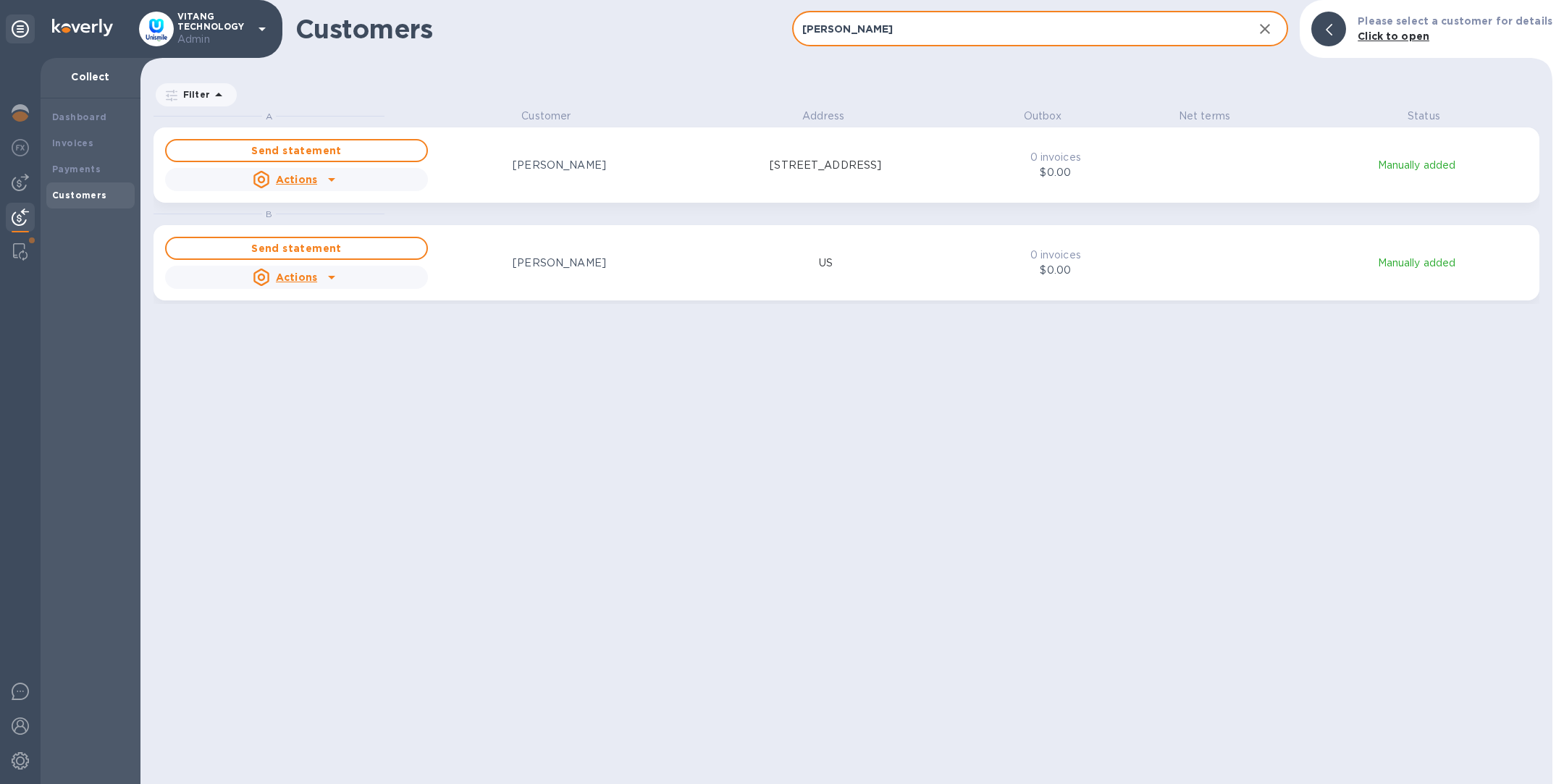
type input "anna"
click at [845, 182] on div "Send statement Actions Anna Marchlewska 60 Thoreau Street, Suite 173, Concord, …" at bounding box center [561, 165] width 798 height 58
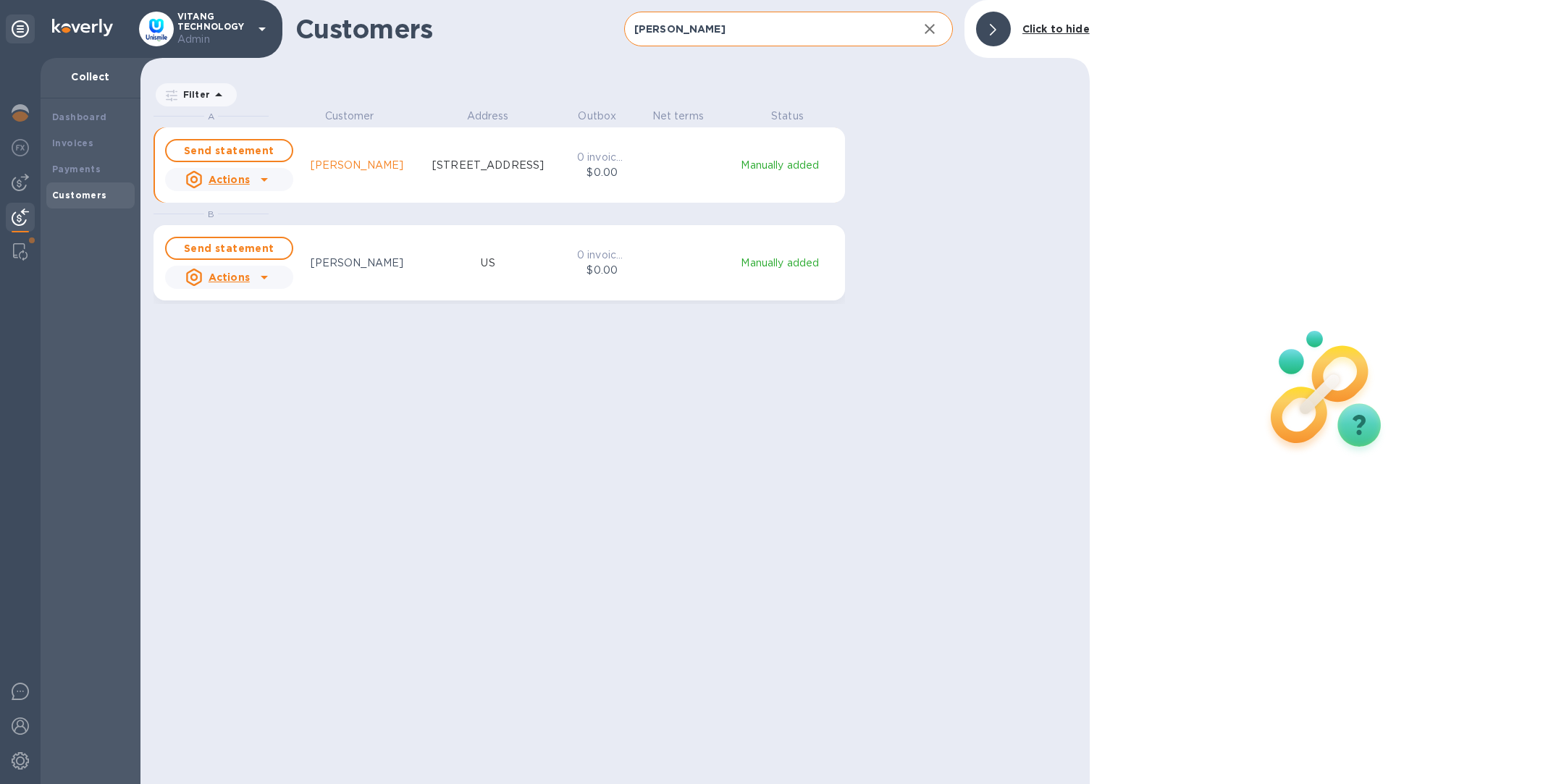
scroll to position [17, 5]
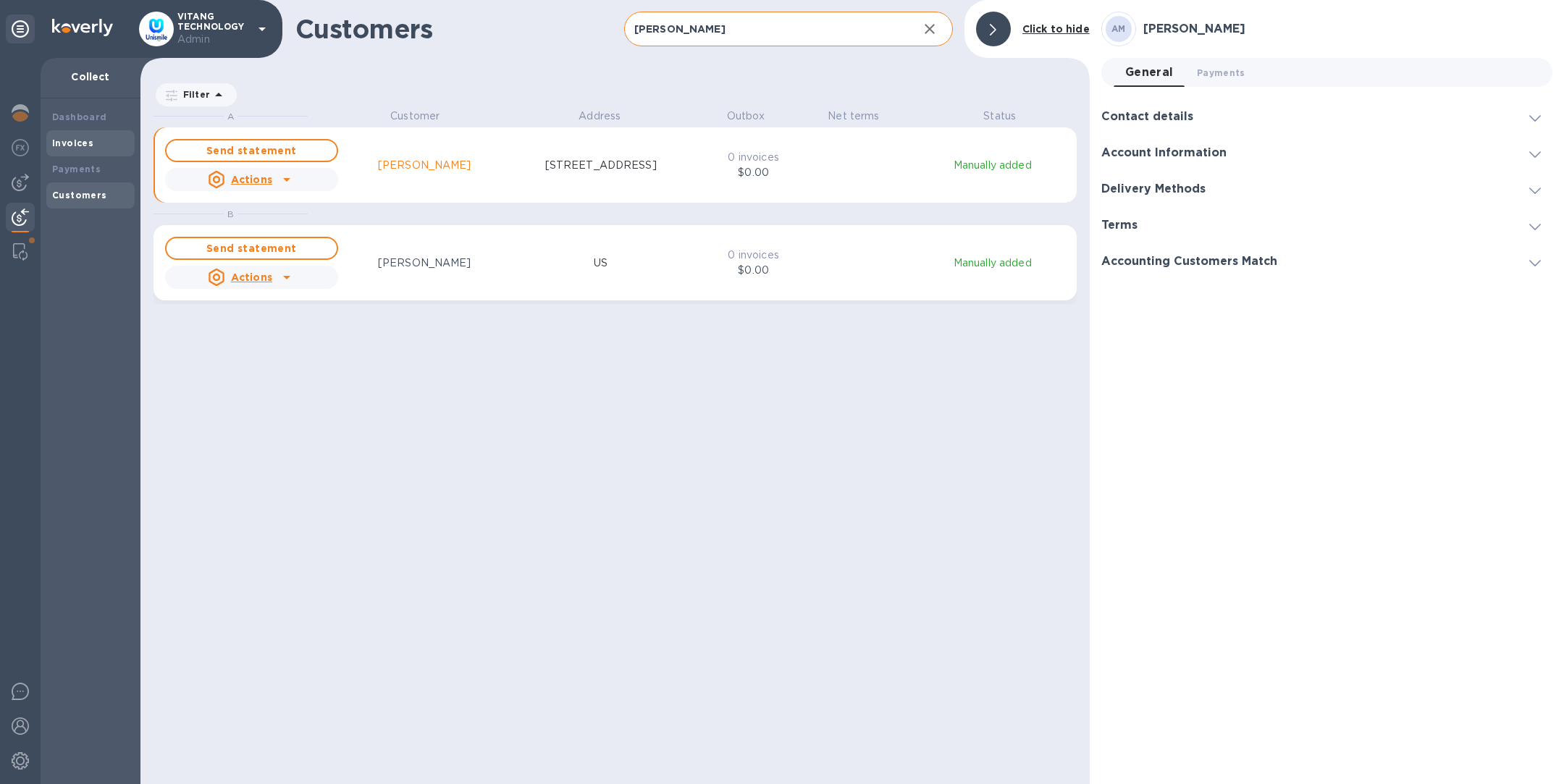
click at [73, 153] on div "Invoices" at bounding box center [90, 144] width 88 height 26
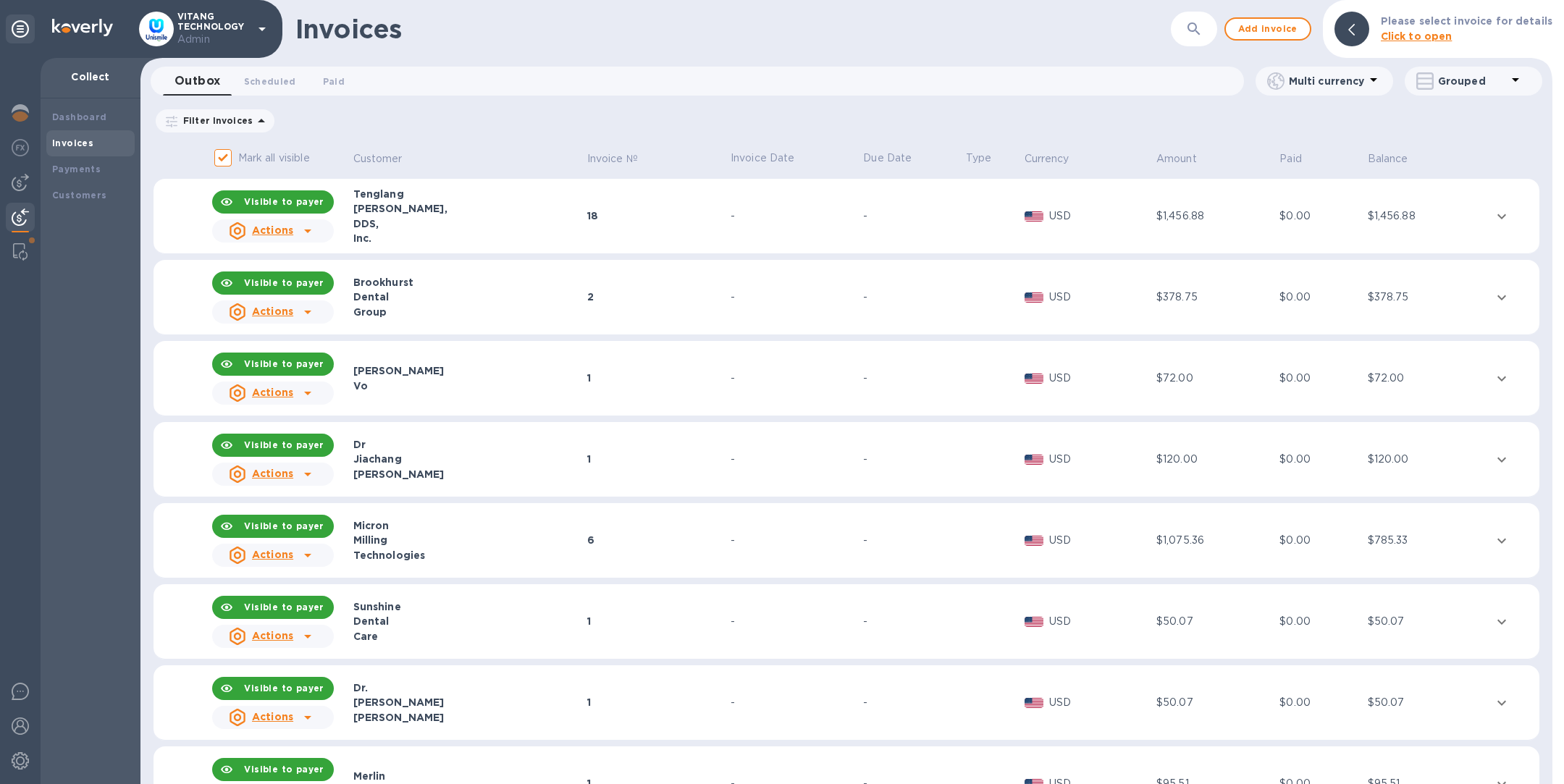
click at [1195, 36] on icon "button" at bounding box center [1194, 29] width 17 height 17
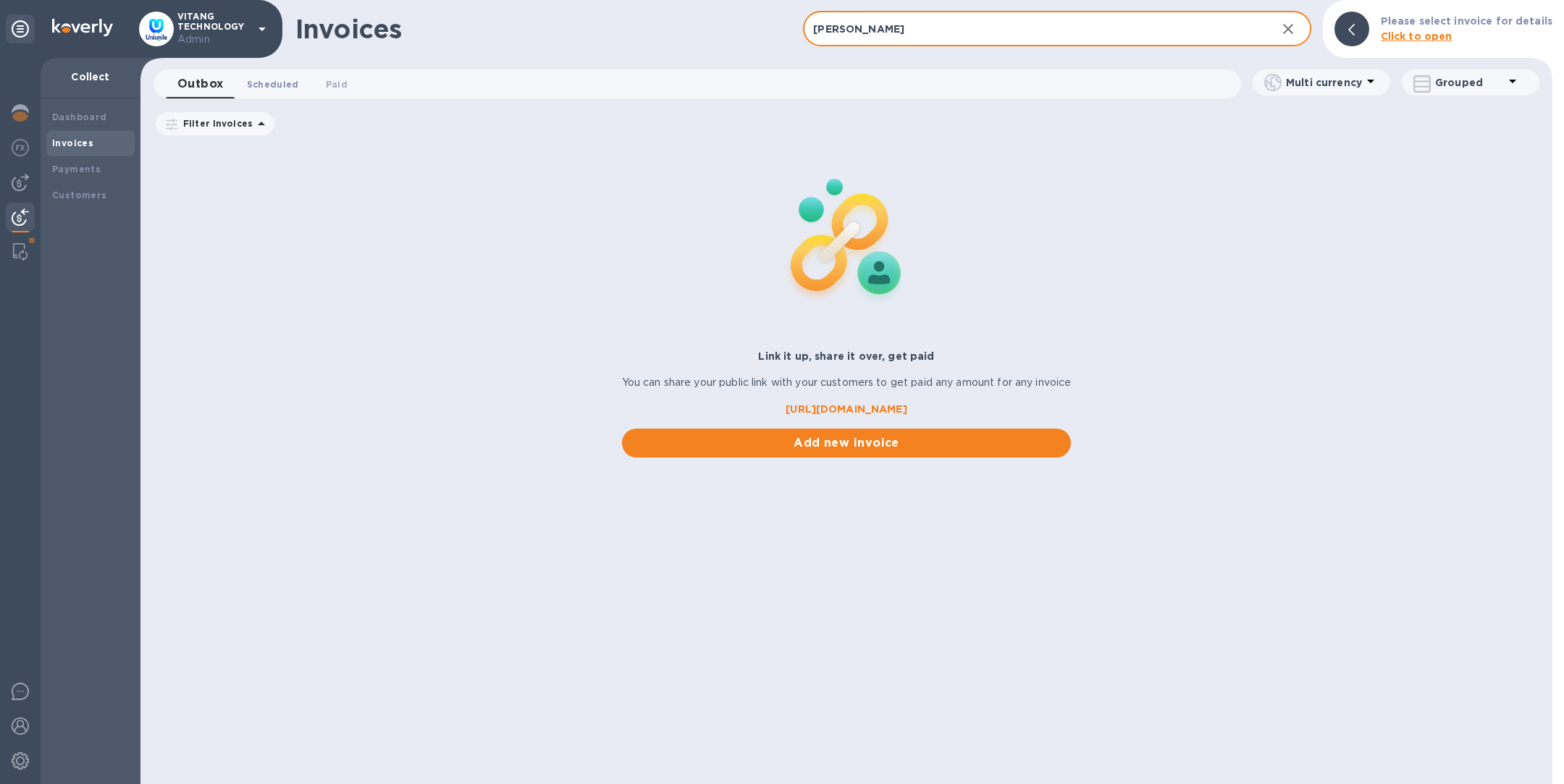
type input "anna"
click at [286, 87] on span "Scheduled 0" at bounding box center [273, 84] width 52 height 15
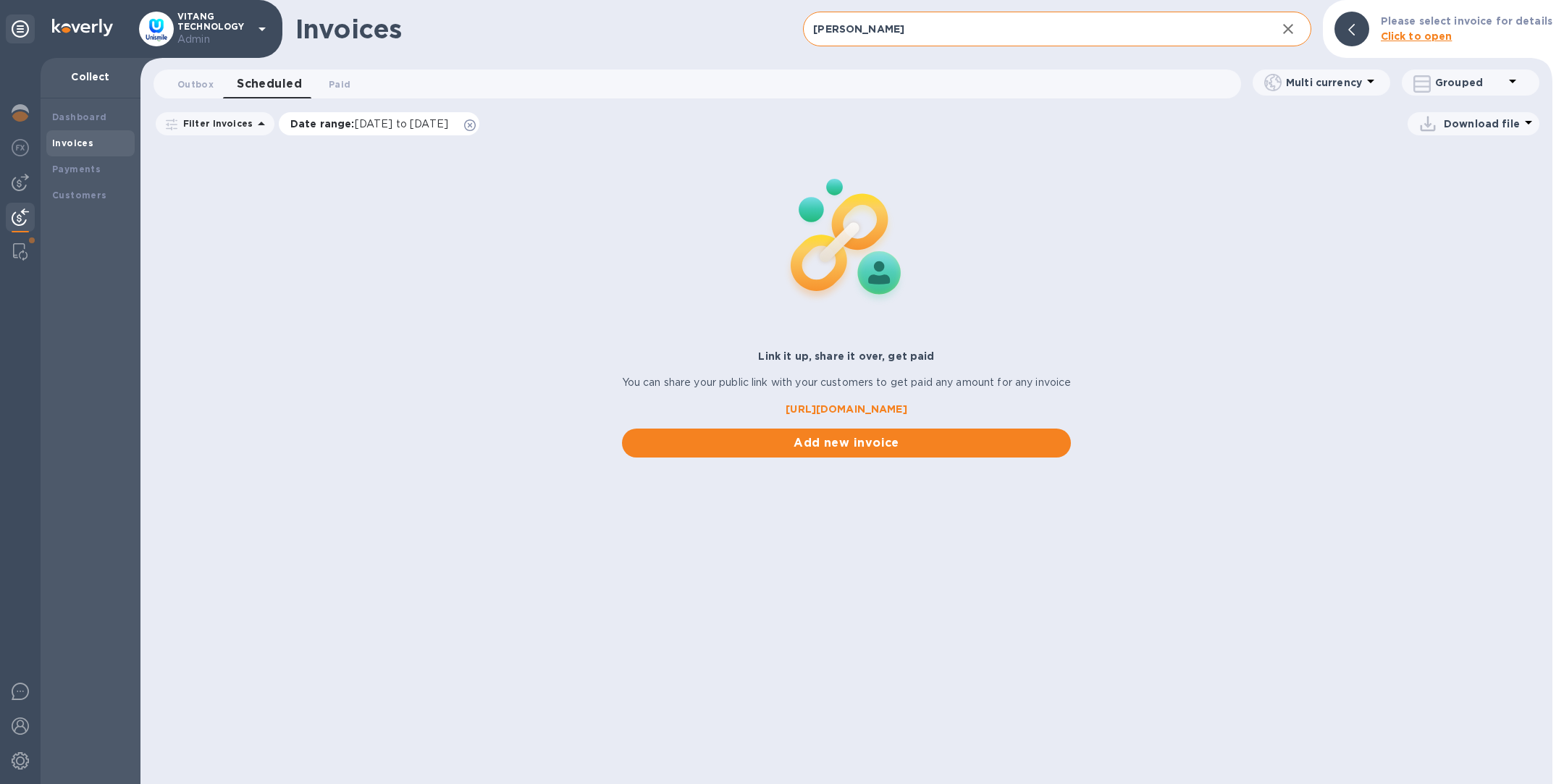
click at [476, 124] on icon at bounding box center [470, 125] width 12 height 12
click at [345, 79] on span "Paid 0" at bounding box center [340, 84] width 22 height 15
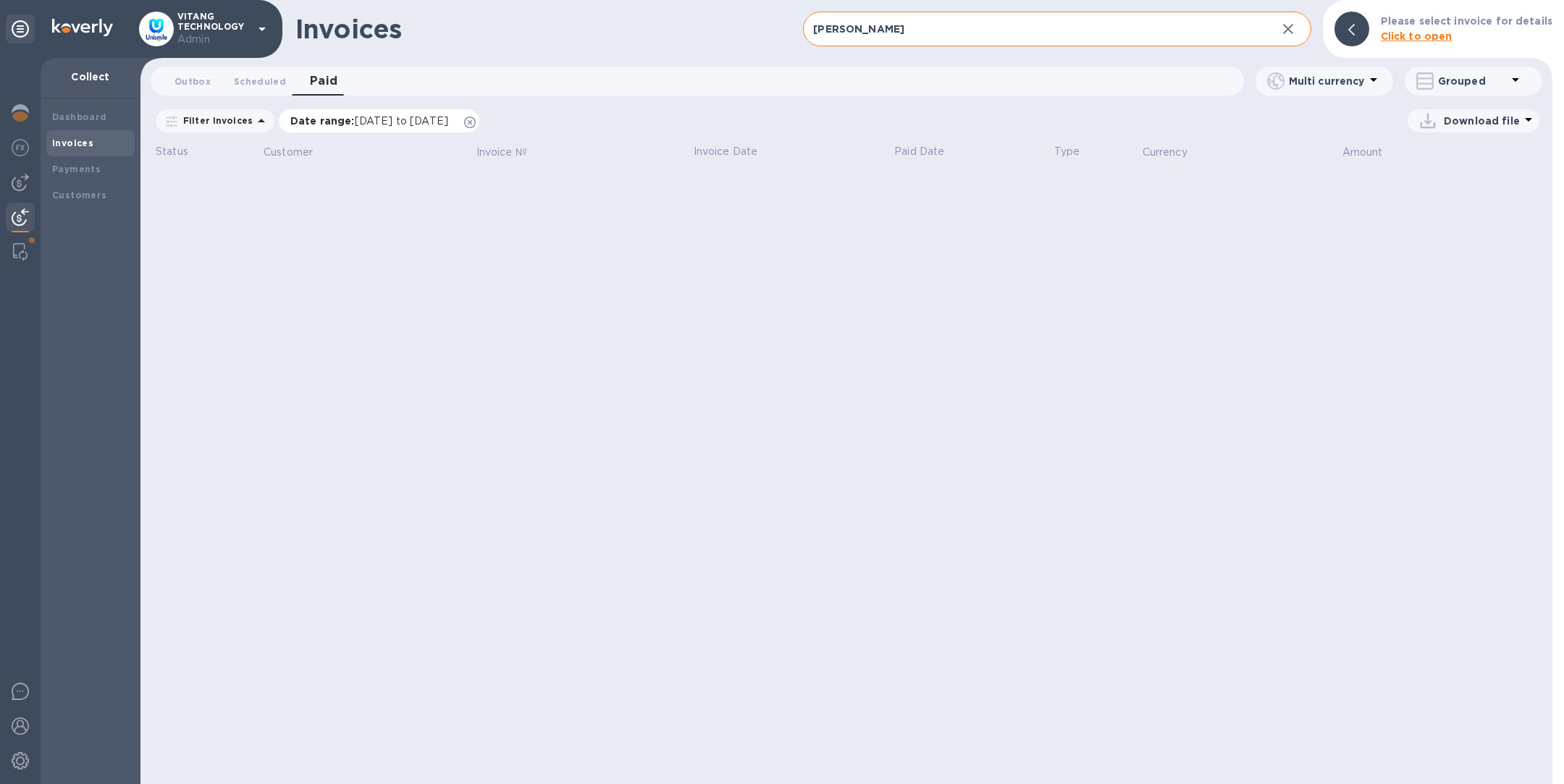
click at [476, 120] on icon at bounding box center [470, 122] width 12 height 12
click at [58, 194] on b "Customers" at bounding box center [79, 195] width 55 height 11
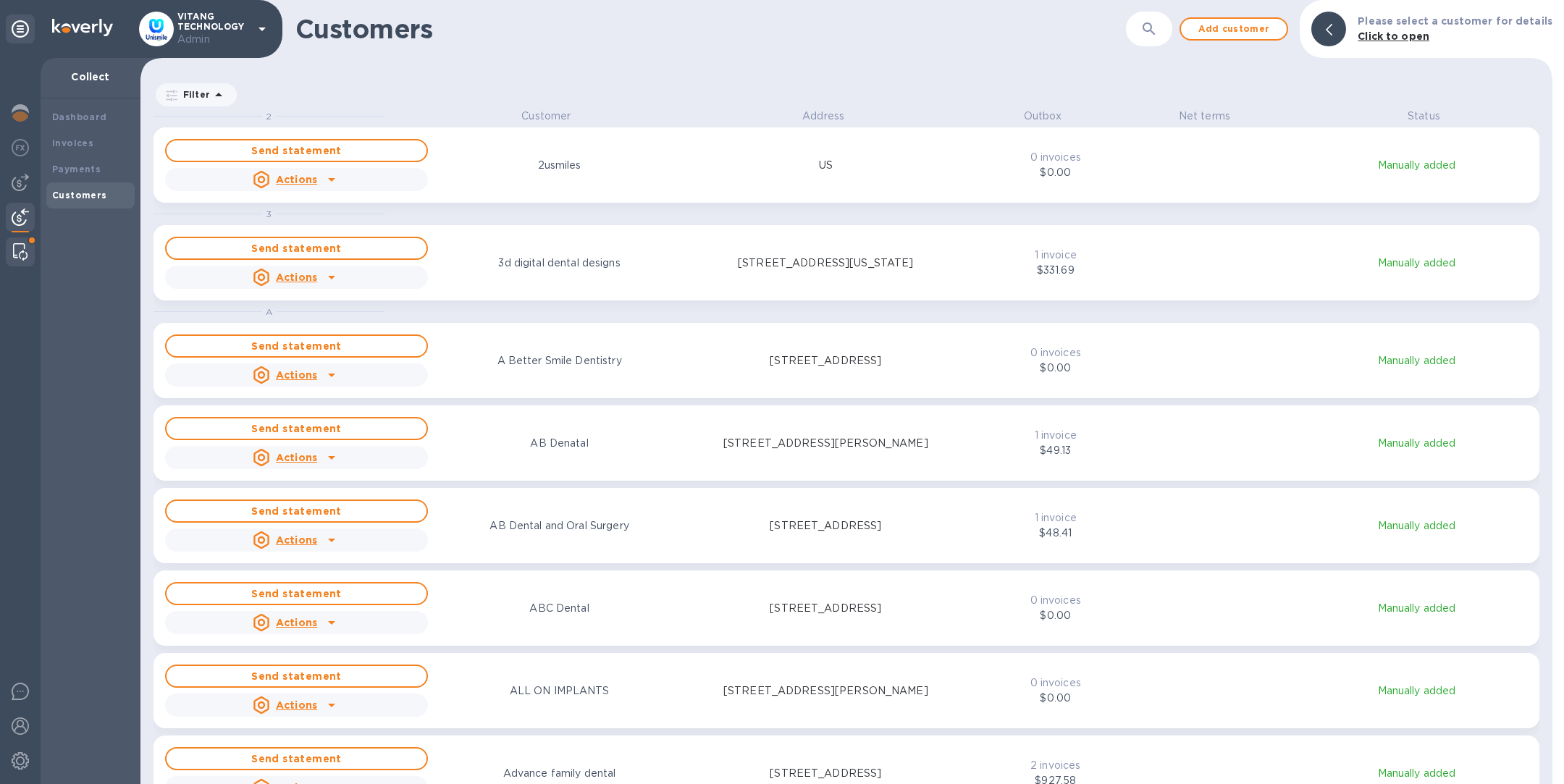
scroll to position [658, 1406]
click at [12, 253] on div at bounding box center [20, 251] width 26 height 29
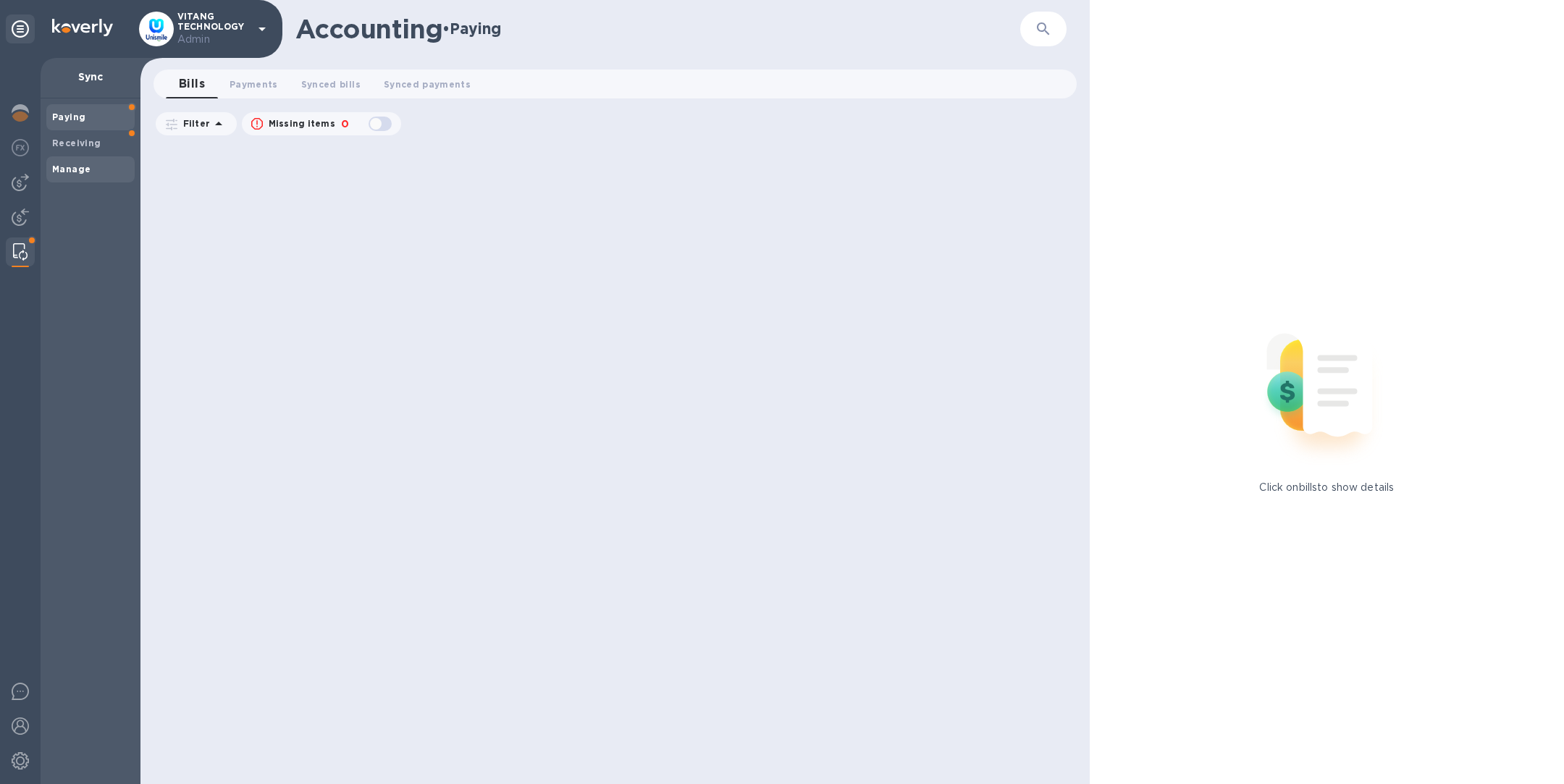
click at [73, 171] on b "Manage" at bounding box center [71, 169] width 39 height 11
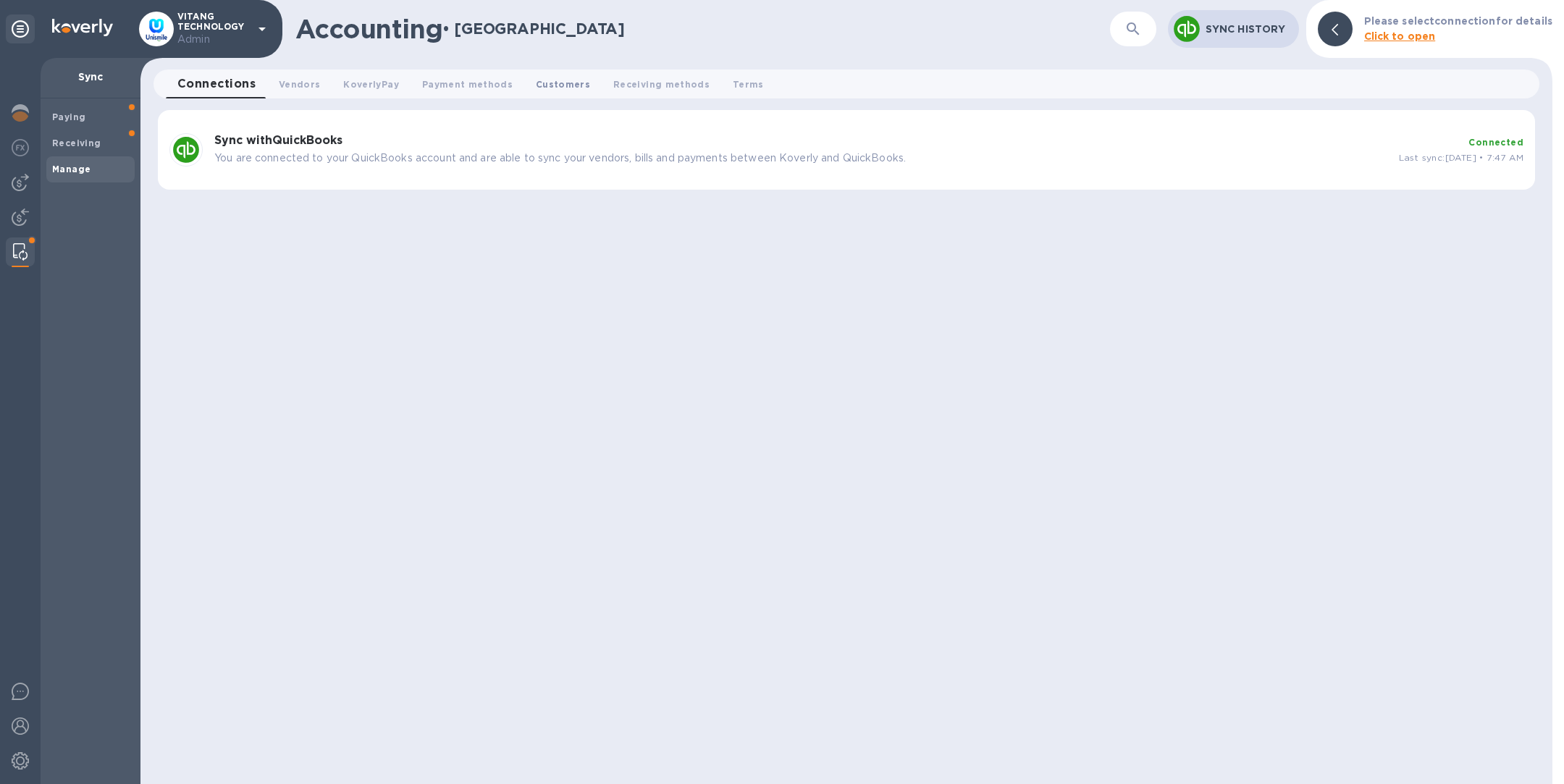
click at [536, 89] on span "Customers 0" at bounding box center [563, 84] width 54 height 15
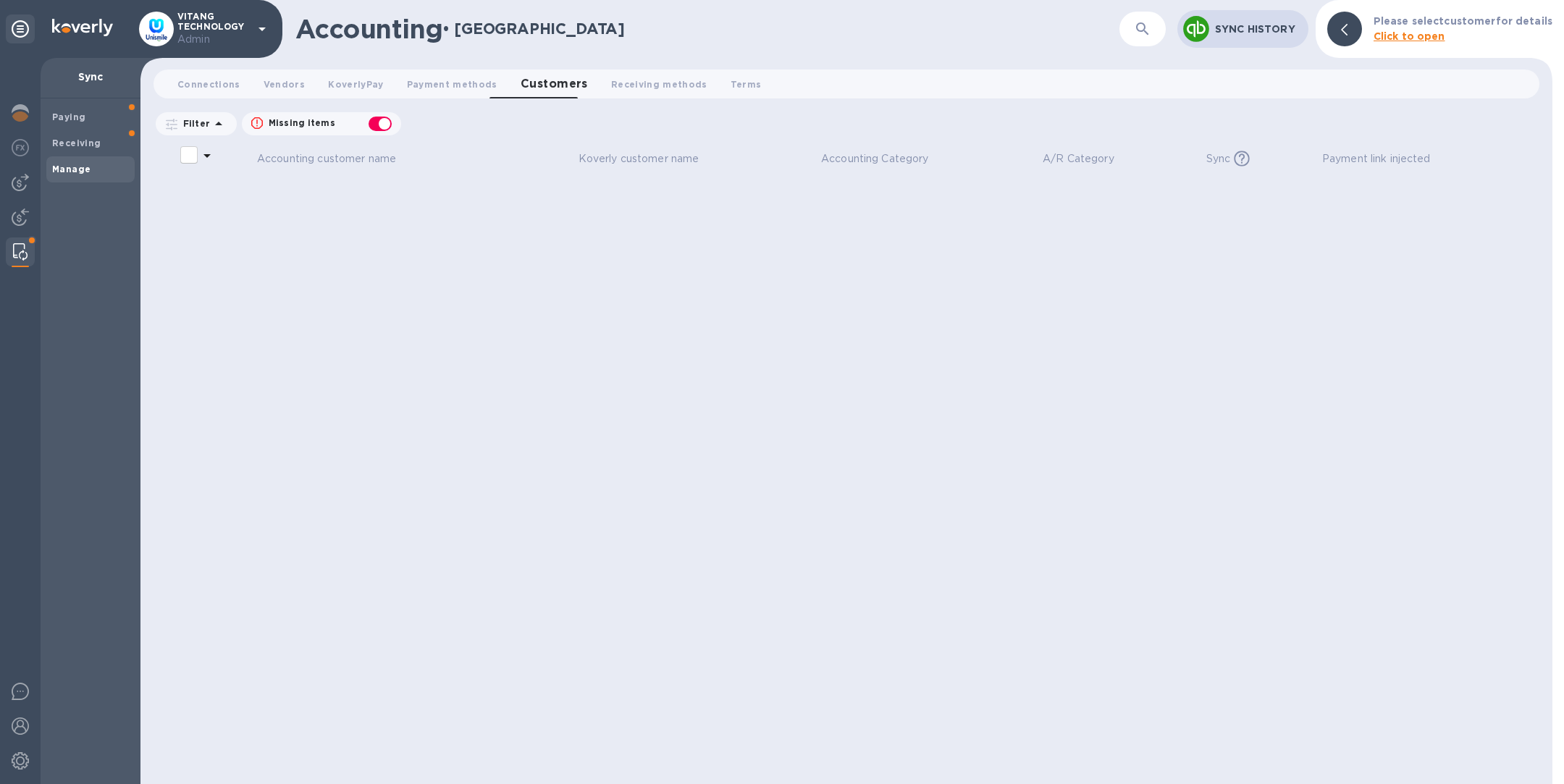
checkbox input "false"
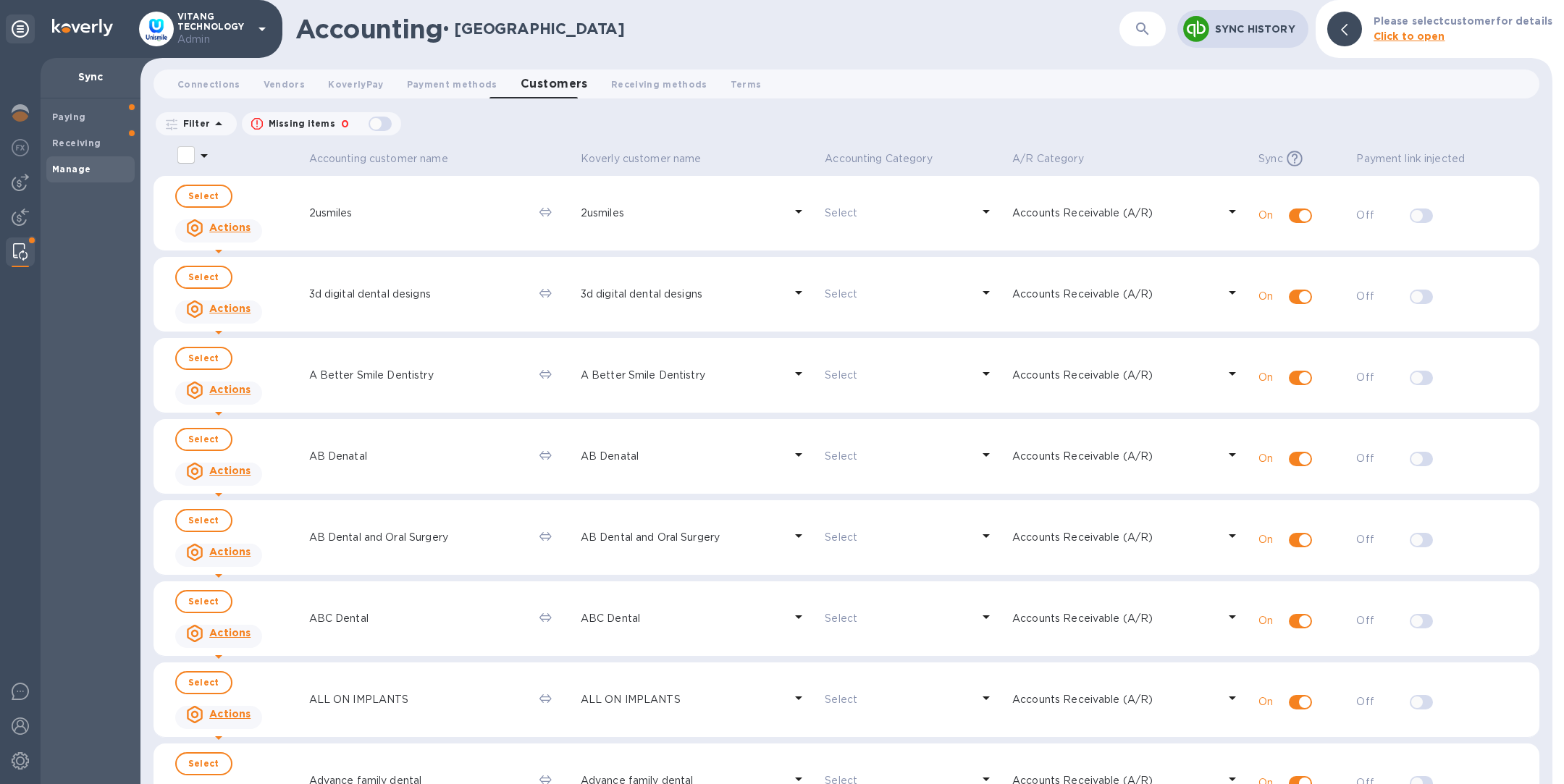
click at [1141, 25] on icon "button" at bounding box center [1143, 29] width 17 height 17
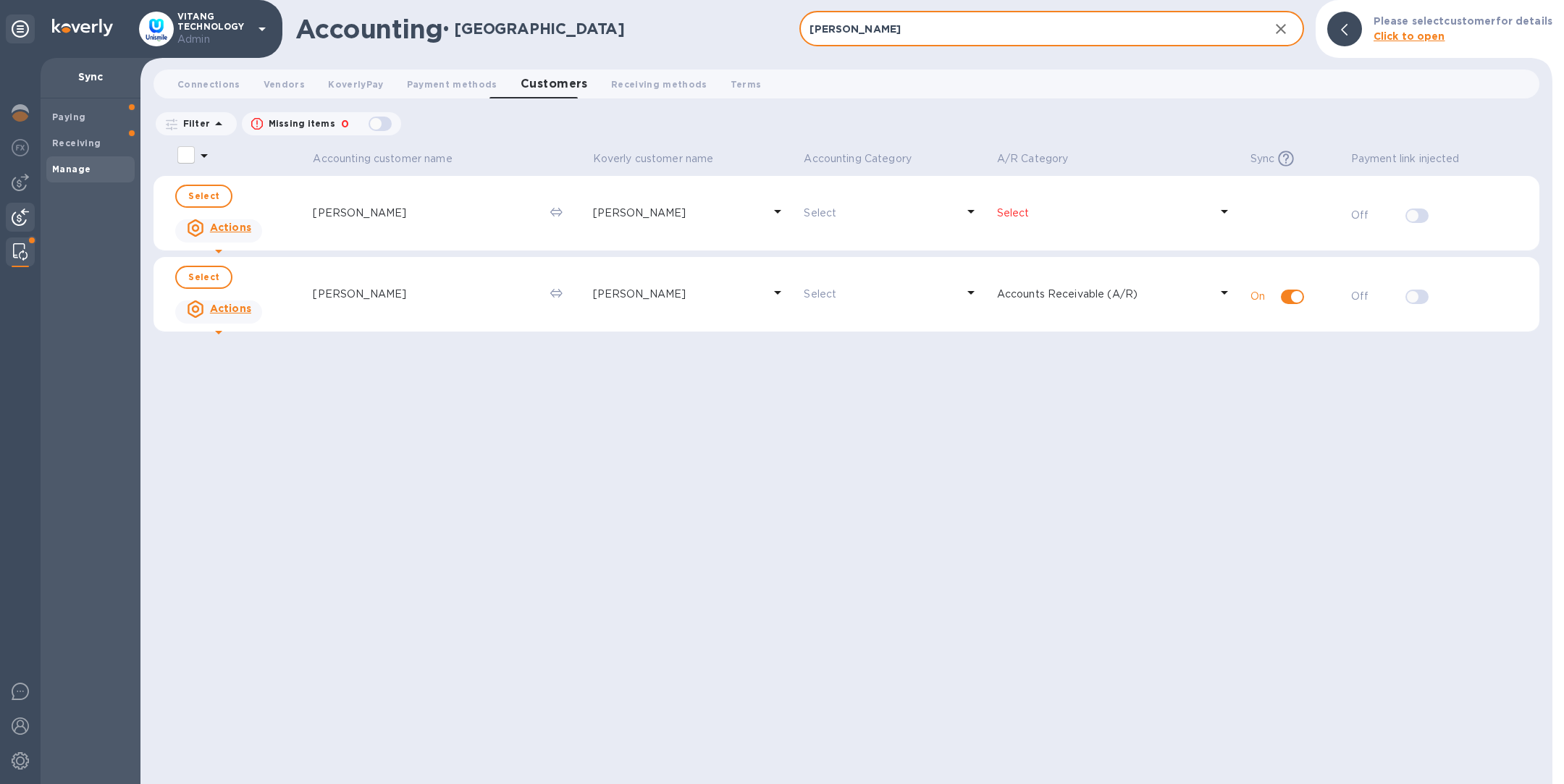
type input "anna"
click at [12, 216] on img at bounding box center [20, 217] width 17 height 17
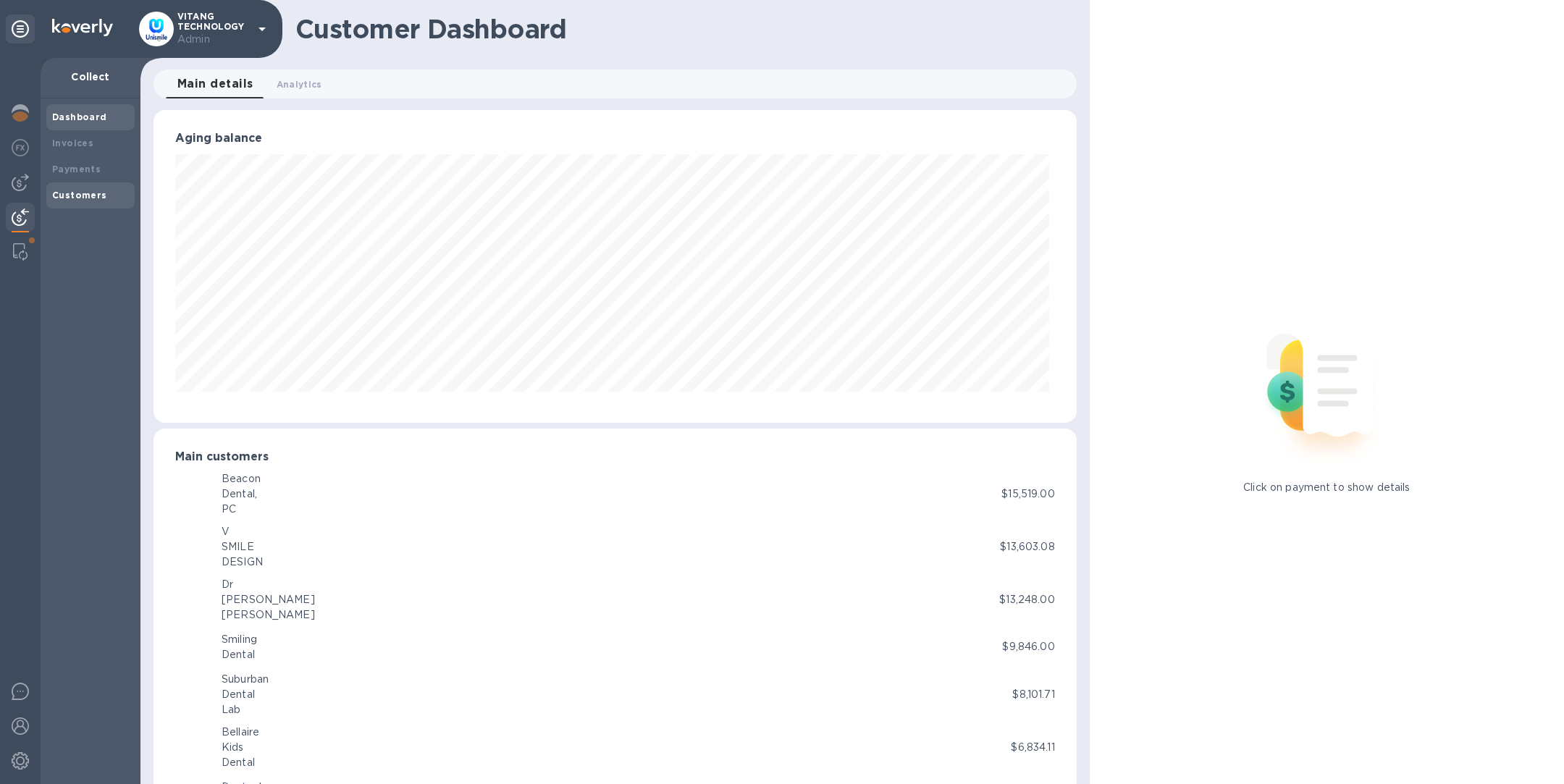
scroll to position [723624, 723313]
click at [87, 202] on div "Customers" at bounding box center [90, 195] width 76 height 15
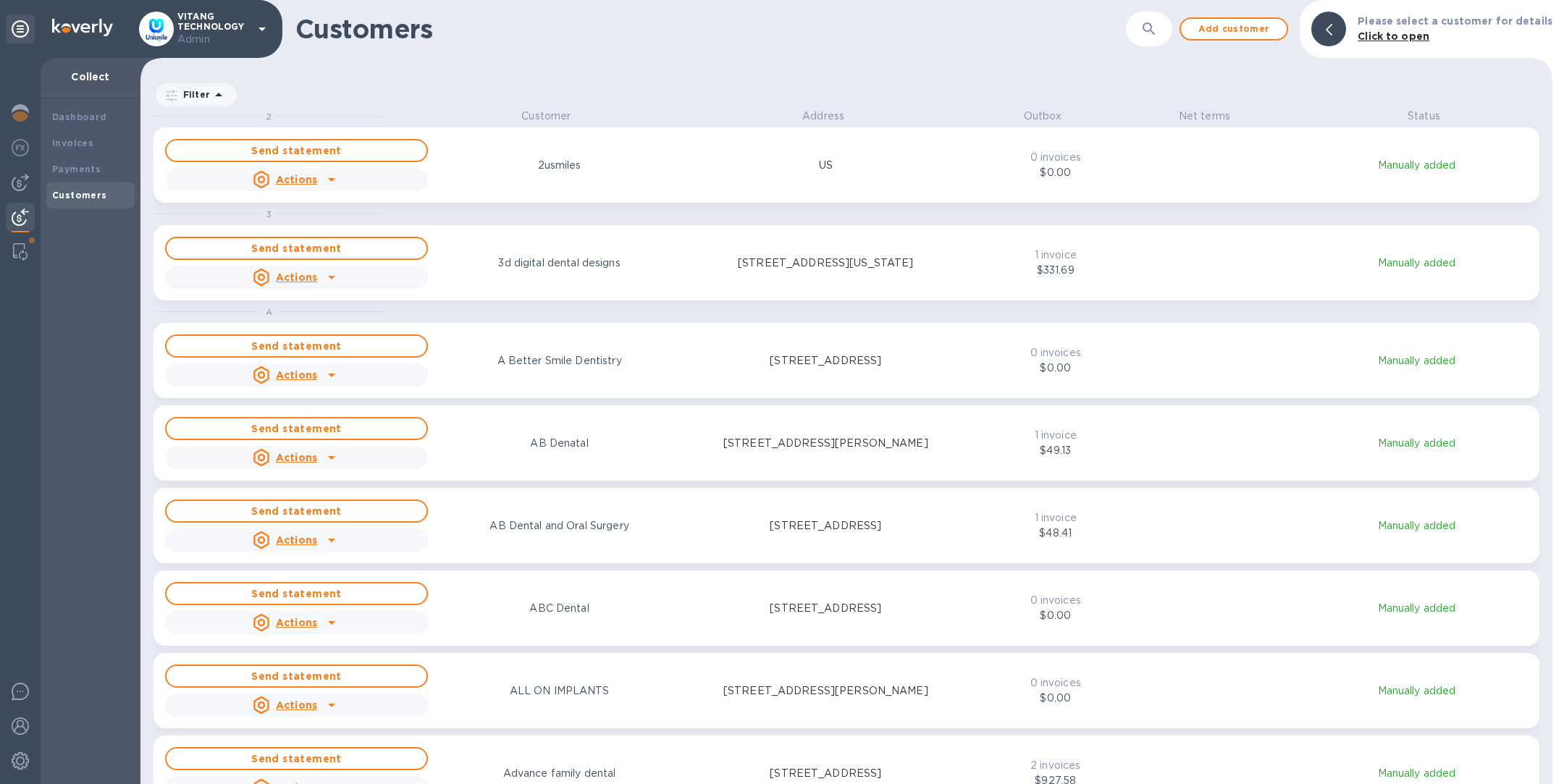
scroll to position [658, 1406]
click at [1158, 36] on icon "button" at bounding box center [1149, 29] width 17 height 17
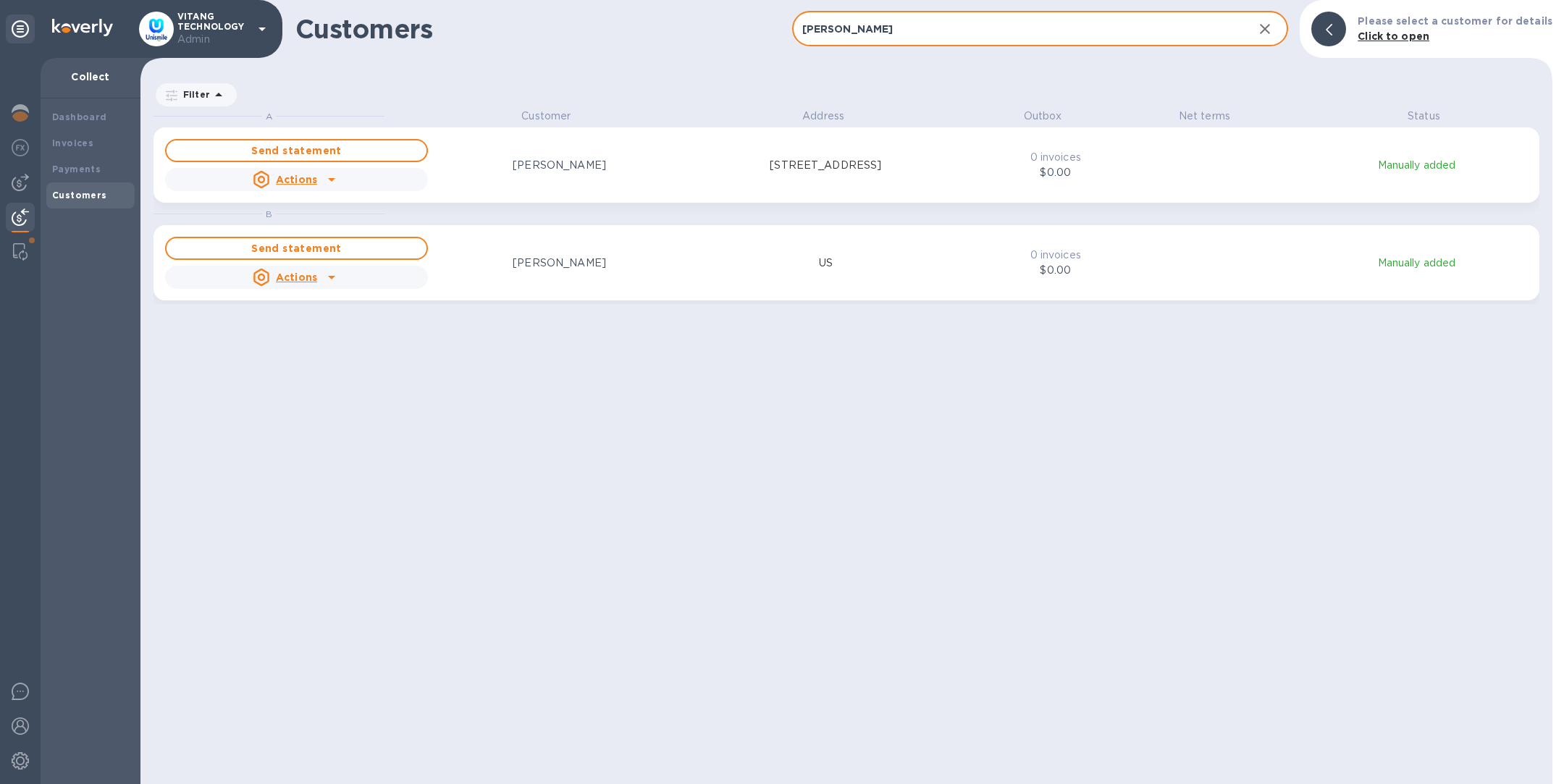
type input "anna"
